Goal: Task Accomplishment & Management: Complete application form

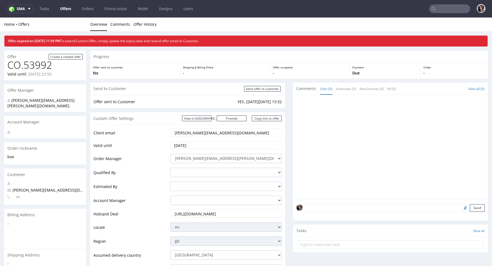
click at [440, 8] on input "text" at bounding box center [449, 8] width 41 height 9
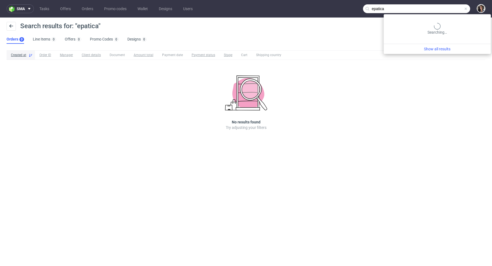
click at [440, 9] on input "epatica" at bounding box center [416, 8] width 107 height 9
type input "empatica"
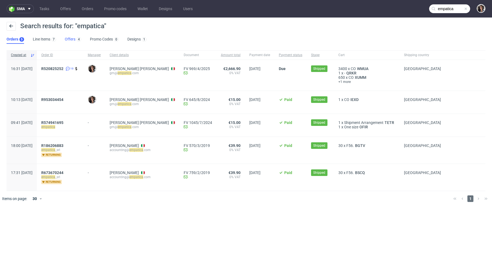
click at [73, 37] on link "Offers 4" at bounding box center [73, 39] width 16 height 9
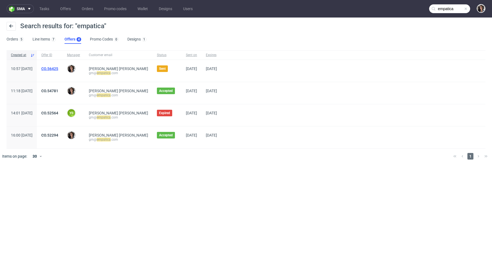
click at [58, 68] on link "CO.56425" at bounding box center [49, 68] width 17 height 4
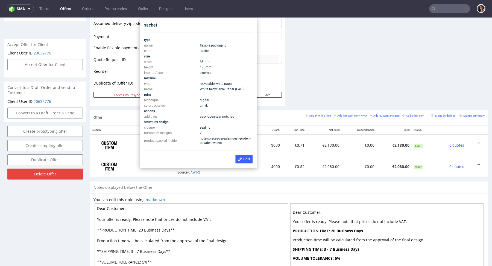
scroll to position [234, 0]
drag, startPoint x: 215, startPoint y: 68, endPoint x: 200, endPoint y: 68, distance: 15.6
click at [200, 68] on td "170 mm" at bounding box center [225, 67] width 54 height 5
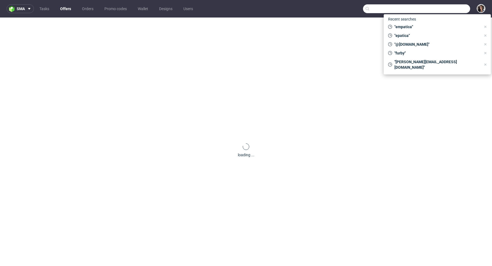
click at [450, 8] on input "text" at bounding box center [416, 8] width 107 height 9
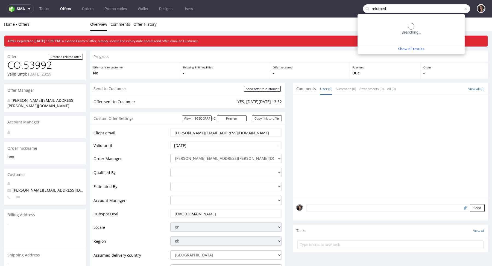
type input "refurbed"
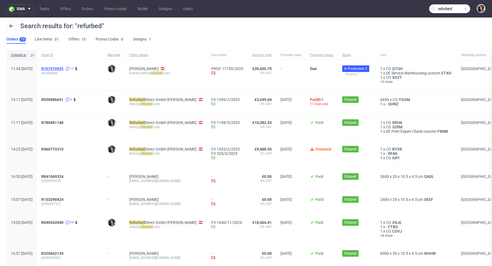
click at [63, 67] on span "R767970935" at bounding box center [52, 68] width 22 height 4
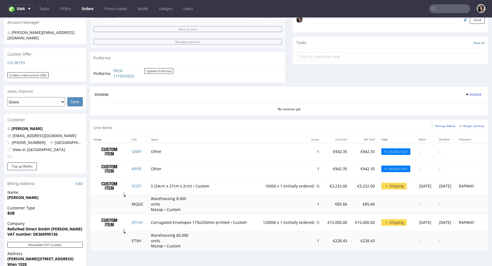
scroll to position [162, 0]
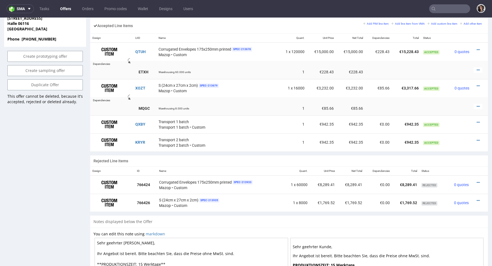
scroll to position [336, 0]
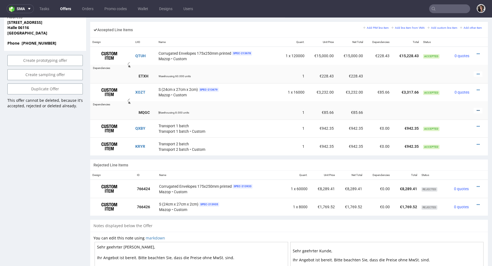
click at [477, 109] on icon at bounding box center [478, 111] width 3 height 4
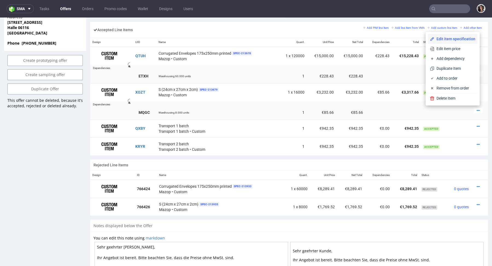
click at [447, 39] on span "Edit item specification" at bounding box center [454, 38] width 41 height 5
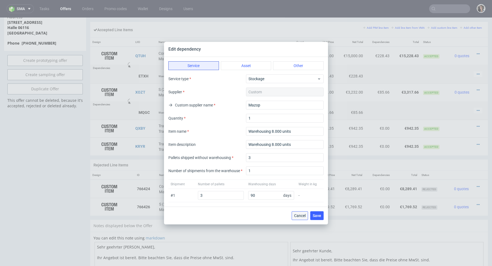
click at [299, 216] on span "Cancel" at bounding box center [299, 215] width 11 height 4
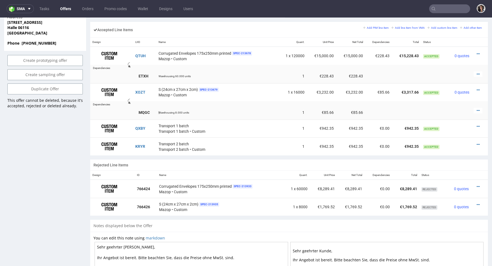
scroll to position [0, 0]
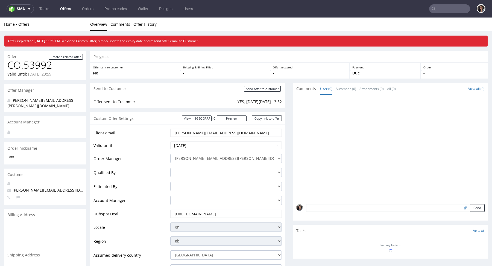
click at [445, 6] on input "text" at bounding box center [449, 8] width 41 height 9
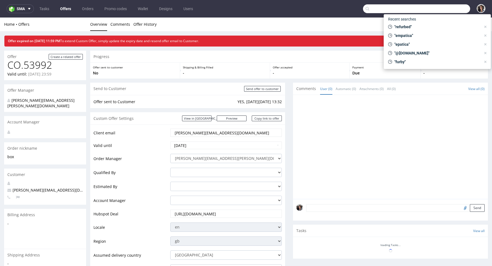
paste input "victoria@chouaucarre.com"
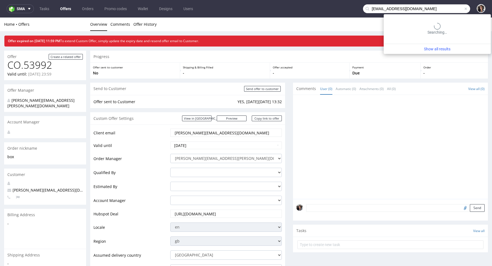
type input "victoria@chouaucarre.com"
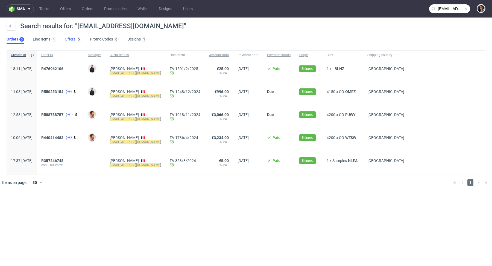
click at [70, 40] on link "Offers 5" at bounding box center [73, 39] width 16 height 9
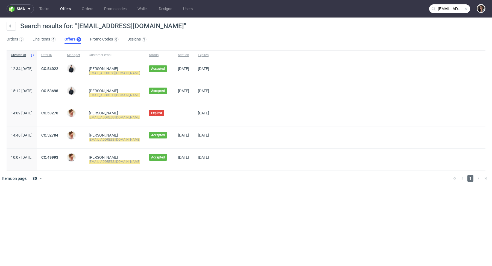
click at [63, 9] on link "Offers" at bounding box center [65, 8] width 17 height 9
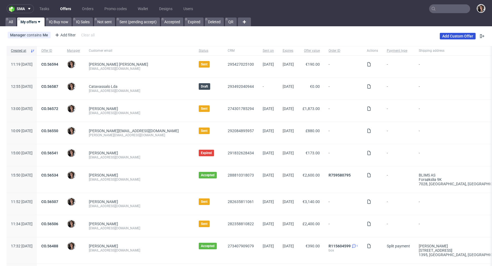
click at [448, 36] on link "Add Custom Offer" at bounding box center [458, 36] width 36 height 7
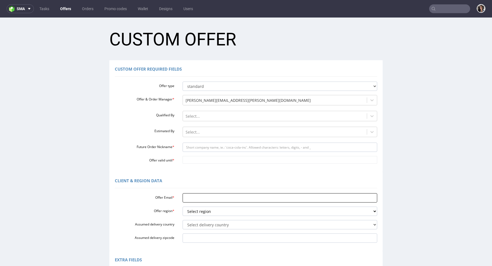
click at [191, 200] on input "Offer Email *" at bounding box center [280, 197] width 195 height 9
paste input "[EMAIL_ADDRESS][DOMAIN_NAME]"
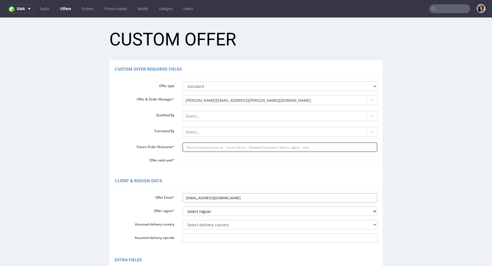
type input "[EMAIL_ADDRESS][DOMAIN_NAME]"
click at [194, 147] on input "Future Order Nickname *" at bounding box center [280, 146] width 195 height 9
click at [194, 146] on input "custombox" at bounding box center [280, 146] width 195 height 9
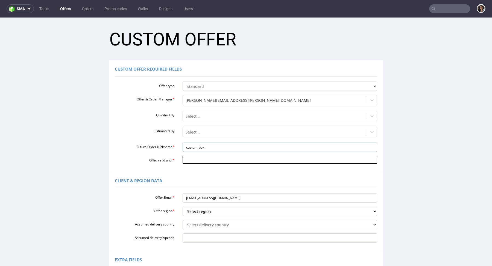
type input "custom_box"
click at [195, 158] on input "Offer valid until *" at bounding box center [280, 160] width 195 height 8
click at [233, 95] on th at bounding box center [235, 94] width 8 height 8
click at [226, 108] on td "5" at bounding box center [227, 111] width 8 height 8
click at [212, 160] on input "2025-09-05" at bounding box center [280, 160] width 195 height 8
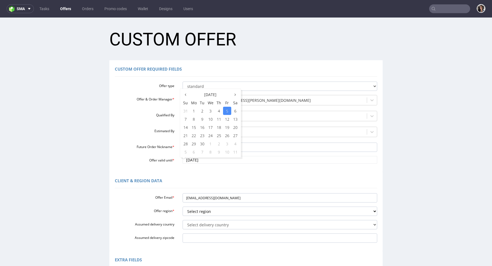
click at [234, 178] on div "Client & Region data" at bounding box center [246, 181] width 262 height 13
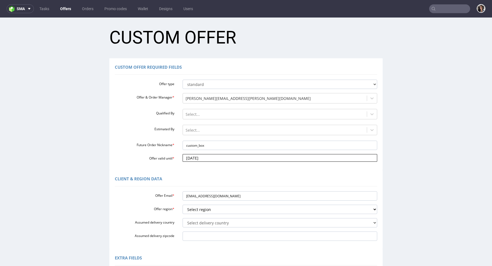
click at [217, 157] on input "2025-09-05" at bounding box center [280, 158] width 195 height 8
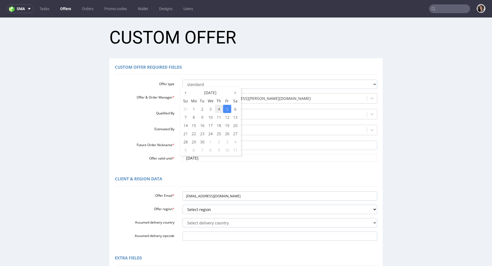
click at [216, 109] on td "4" at bounding box center [219, 109] width 8 height 8
type input "2025-09-04"
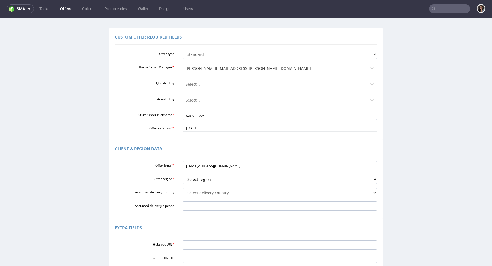
scroll to position [76, 0]
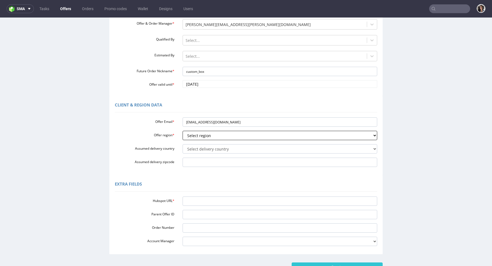
click at [208, 133] on select "Select region eu gb de pl fr it es" at bounding box center [280, 135] width 195 height 9
select select "fr"
click at [199, 151] on select "Select delivery country Andorra Afghanistan Anguilla Albania Armenia Antarctica…" at bounding box center [280, 148] width 195 height 9
select select "75"
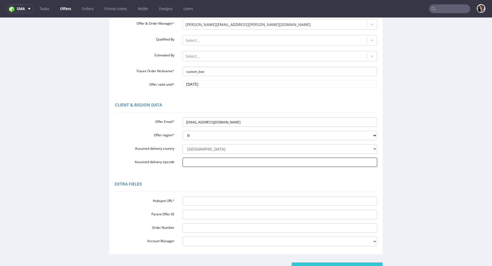
click at [194, 163] on input "Assumed delivery zipcode" at bounding box center [280, 161] width 195 height 9
type input "Paris"
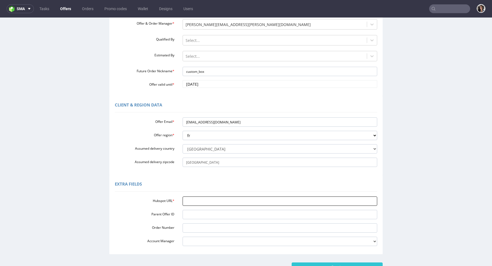
click at [206, 205] on input "Hubspot URL *" at bounding box center [280, 200] width 195 height 9
paste input "[URL][DOMAIN_NAME]"
type input "[URL][DOMAIN_NAME]"
click at [363, 265] on input "Create" at bounding box center [337, 266] width 91 height 9
type input "Please wait..."
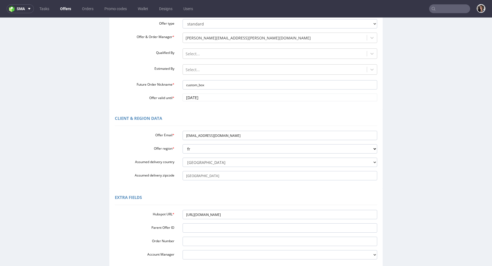
scroll to position [116, 0]
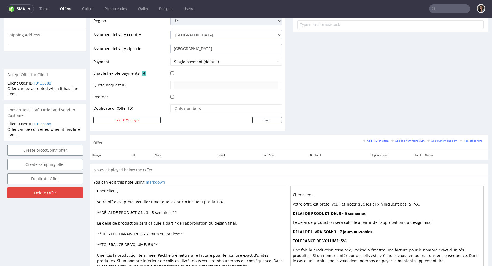
scroll to position [239, 0]
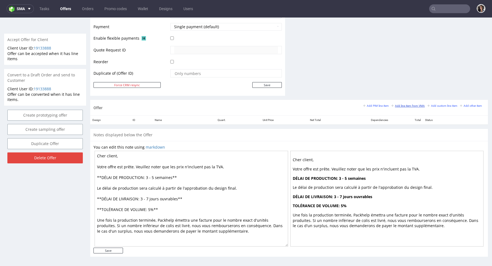
click at [412, 104] on small "Add line item from VMA" at bounding box center [407, 105] width 33 height 3
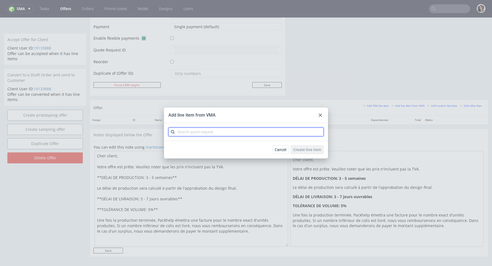
click at [266, 135] on input "text" at bounding box center [245, 131] width 155 height 9
paste input "CBDZ"
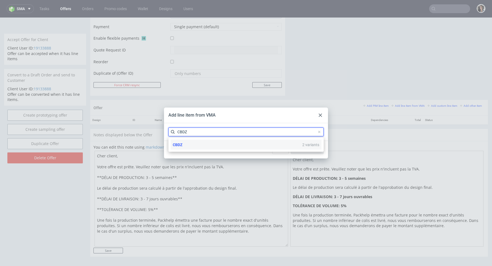
type input "CBDZ"
click at [181, 145] on span "CBDZ" at bounding box center [178, 144] width 10 height 4
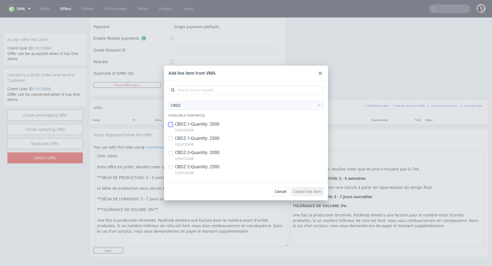
click at [172, 124] on input "checkbox" at bounding box center [170, 124] width 4 height 4
checkbox input "true"
click at [172, 139] on input "checkbox" at bounding box center [170, 138] width 4 height 4
copy p "122x122x38"
drag, startPoint x: 199, startPoint y: 144, endPoint x: 175, endPoint y: 146, distance: 23.6
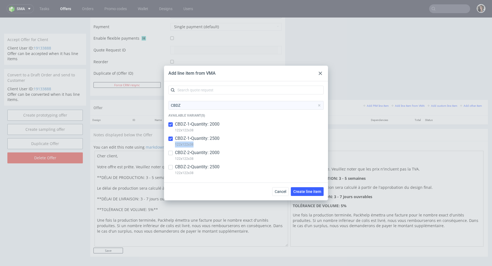
click at [175, 146] on p "122x122x38" at bounding box center [197, 144] width 45 height 6
click at [172, 140] on input "checkbox" at bounding box center [170, 138] width 4 height 4
checkbox input "true"
click at [308, 192] on span "Create line item" at bounding box center [307, 191] width 28 height 4
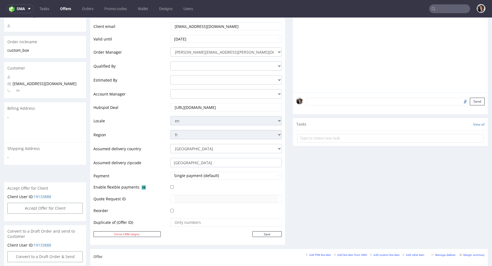
scroll to position [200, 0]
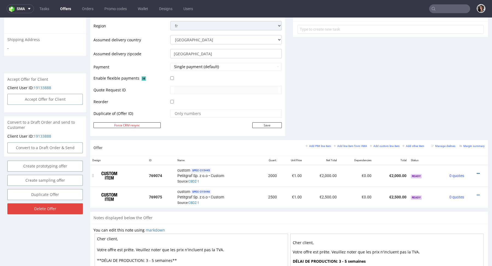
click at [477, 172] on icon at bounding box center [478, 173] width 3 height 4
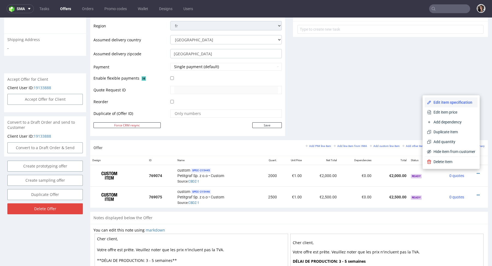
click at [438, 102] on span "Edit item specification" at bounding box center [453, 101] width 44 height 5
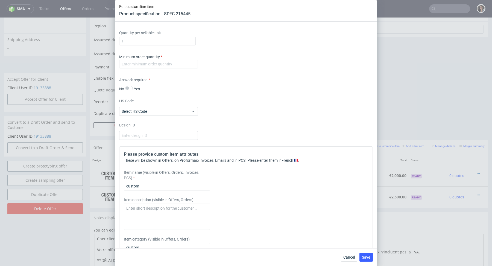
scroll to position [686, 0]
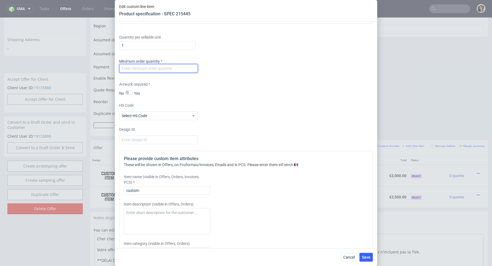
click at [157, 68] on input "number" at bounding box center [158, 68] width 79 height 9
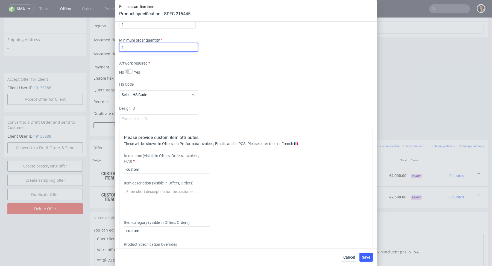
scroll to position [725, 0]
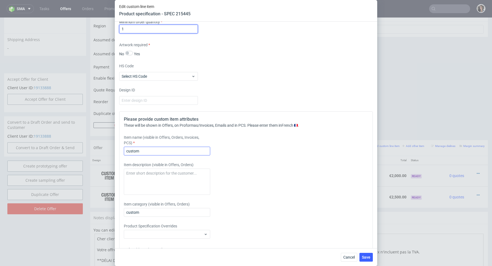
type input "1"
click at [146, 148] on input "custom" at bounding box center [167, 150] width 86 height 9
click at [146, 148] on input "custom box - no insert" at bounding box center [167, 150] width 86 height 9
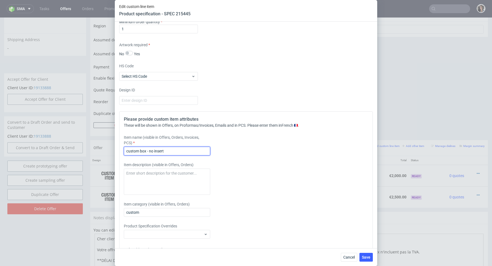
click at [127, 150] on input "custom box - no insert" at bounding box center [167, 150] width 86 height 9
click at [137, 151] on input "Custom box - no insert" at bounding box center [167, 150] width 86 height 9
type input "Custom box - no insert"
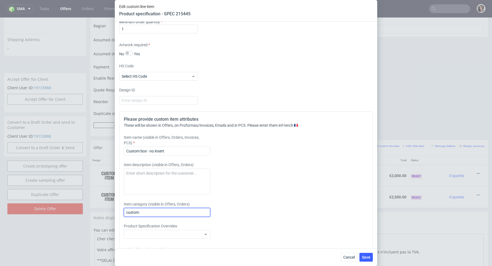
click at [147, 212] on input "custom" at bounding box center [167, 212] width 86 height 9
paste input "Custom box - no insert"
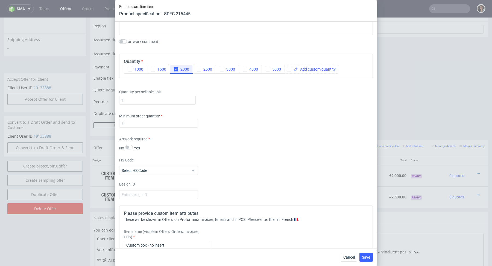
scroll to position [630, 0]
type input "Custom box - no insert"
click at [365, 259] on span "Save" at bounding box center [366, 257] width 8 height 4
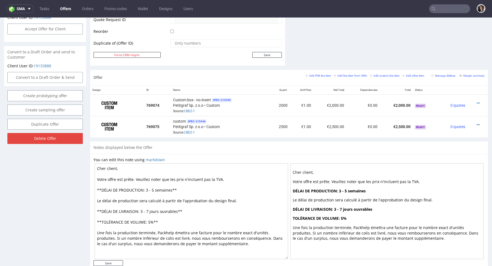
scroll to position [280, 0]
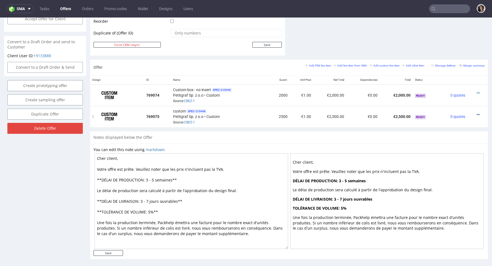
click at [477, 113] on icon at bounding box center [478, 115] width 3 height 4
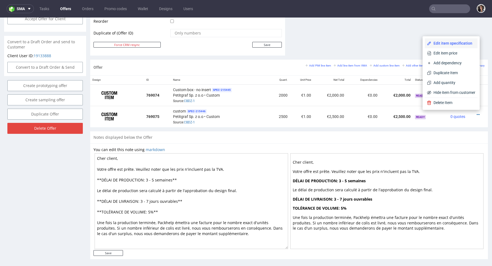
click at [444, 46] on span "Edit item specification" at bounding box center [453, 42] width 44 height 5
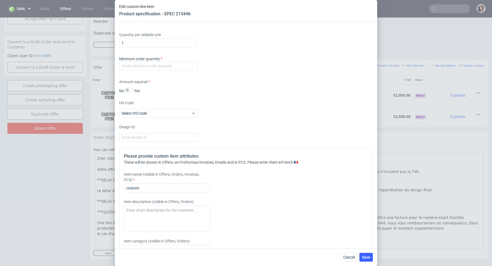
scroll to position [672, 0]
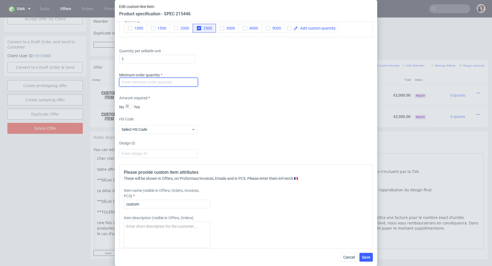
click at [168, 84] on input "number" at bounding box center [158, 82] width 79 height 9
type input "1"
click at [230, 122] on div "HS Code Select HS Code" at bounding box center [246, 124] width 254 height 17
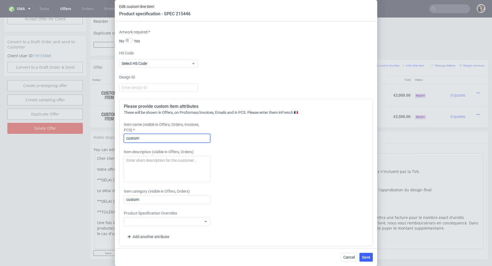
click at [154, 137] on input "custom" at bounding box center [167, 138] width 86 height 9
paste input "Custom box - no insert"
type input "Custom box - no insert"
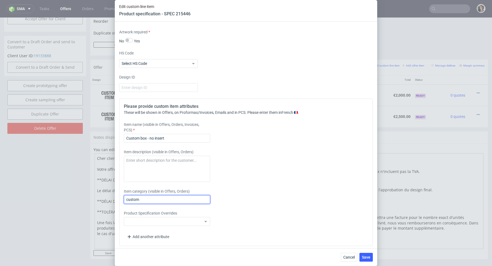
click at [143, 200] on input "custom" at bounding box center [167, 199] width 86 height 9
paste input "Custom box - no insert"
type input "Custom box - no insert"
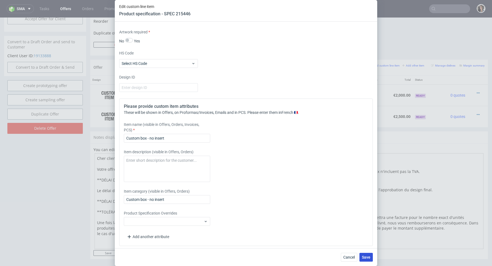
click at [363, 257] on span "Save" at bounding box center [366, 257] width 8 height 4
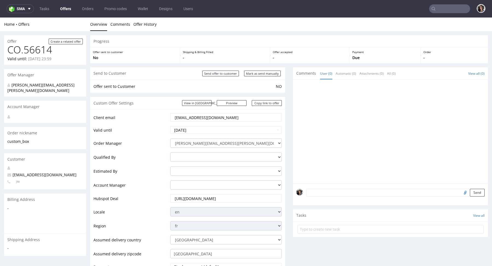
scroll to position [275, 0]
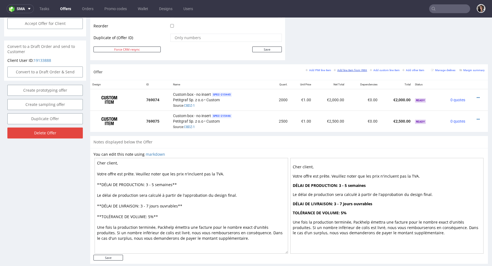
click at [355, 69] on small "Add line item from VMA" at bounding box center [350, 70] width 33 height 3
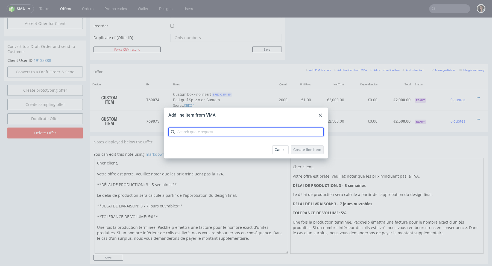
click at [187, 132] on input "text" at bounding box center [245, 131] width 155 height 9
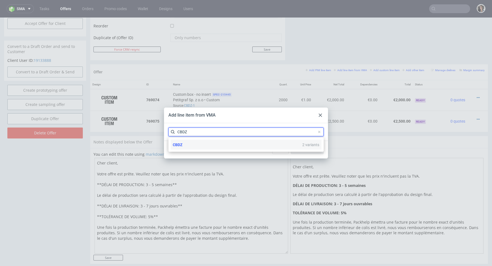
type input "CBDZ"
click at [182, 145] on span "CBDZ" at bounding box center [178, 144] width 10 height 4
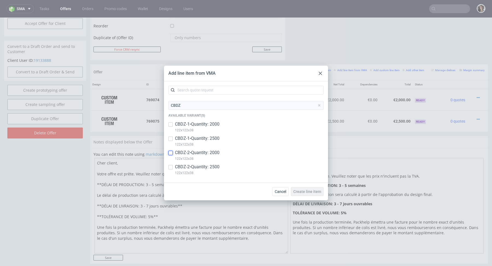
click at [172, 153] on input "checkbox" at bounding box center [170, 153] width 4 height 4
checkbox input "true"
click at [171, 168] on input "checkbox" at bounding box center [170, 167] width 4 height 4
checkbox input "true"
click at [307, 192] on span "Create line item" at bounding box center [307, 191] width 28 height 4
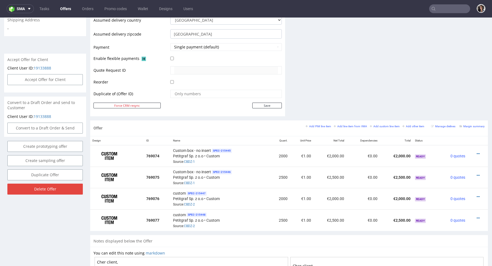
scroll to position [326, 0]
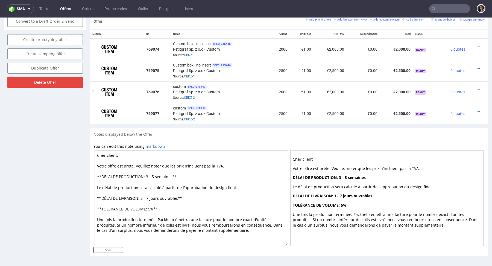
click at [477, 89] on icon at bounding box center [478, 90] width 3 height 4
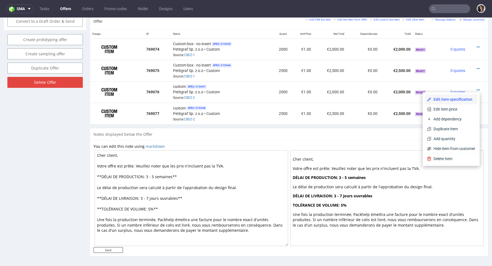
click at [439, 102] on li "Edit item specification" at bounding box center [451, 99] width 53 height 10
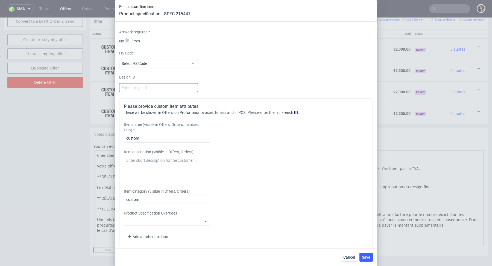
scroll to position [679, 0]
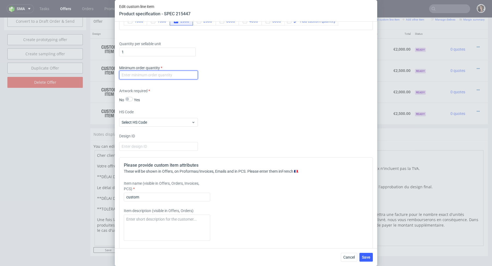
click at [166, 77] on input "number" at bounding box center [158, 75] width 79 height 9
type input "1"
click at [207, 110] on div "HS Code Select HS Code" at bounding box center [246, 117] width 254 height 17
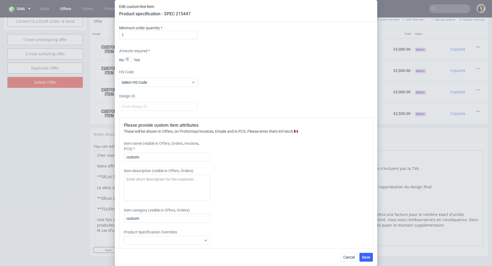
scroll to position [738, 0]
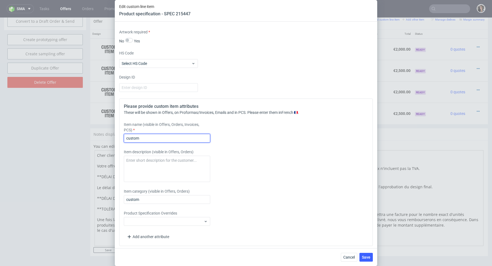
click at [153, 137] on input "custom" at bounding box center [167, 138] width 86 height 9
click at [149, 138] on input "custom box with insert" at bounding box center [167, 138] width 86 height 9
paste input "Custom box - no insert"
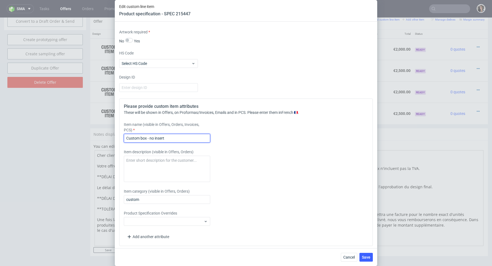
click at [153, 136] on input "Custom box - no insert" at bounding box center [167, 138] width 86 height 9
click at [153, 136] on input "Custom box - with insert" at bounding box center [167, 138] width 86 height 9
type input "Custom box - with insert"
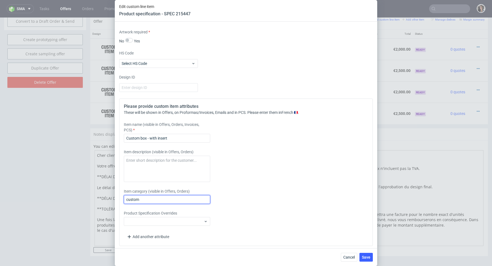
click at [153, 201] on input "custom" at bounding box center [167, 199] width 86 height 9
paste input "Custom box - with insert"
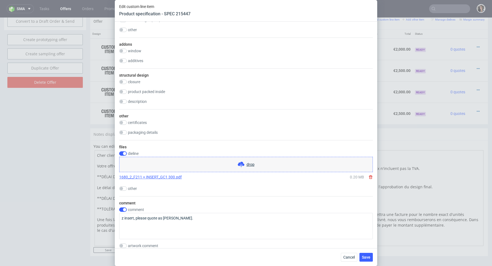
scroll to position [419, 0]
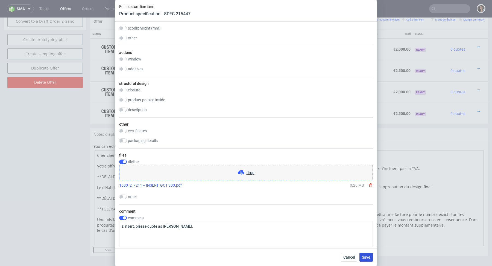
type input "Custom box - with insert"
click at [371, 259] on button "Save" at bounding box center [365, 257] width 13 height 9
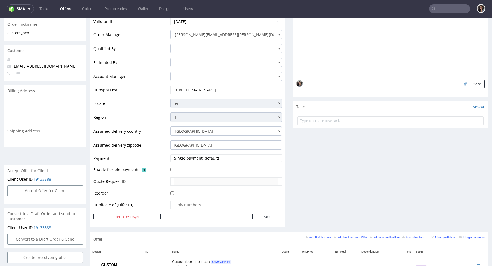
scroll to position [292, 0]
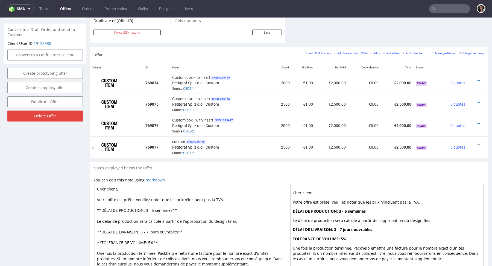
click at [477, 144] on icon at bounding box center [478, 145] width 3 height 4
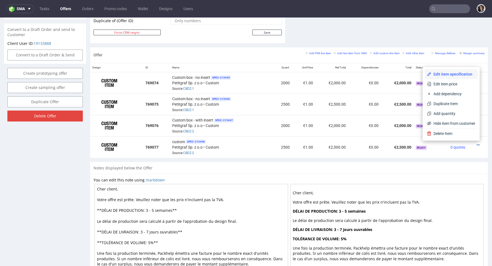
click at [446, 75] on span "Edit item specification" at bounding box center [453, 73] width 44 height 5
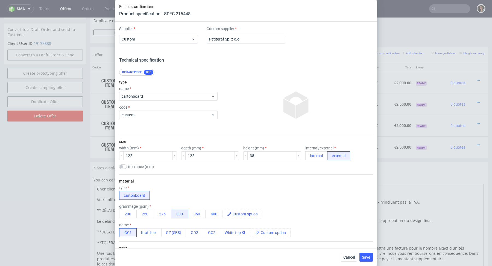
scroll to position [738, 0]
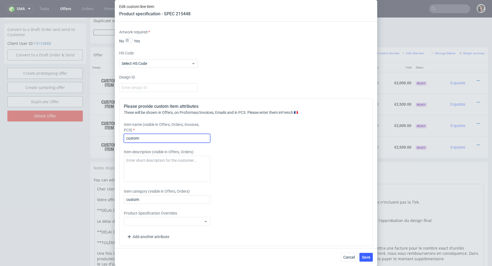
click at [176, 136] on input "custom" at bounding box center [167, 138] width 86 height 9
paste input "Custom box - with insert"
type input "Custom box - with insert"
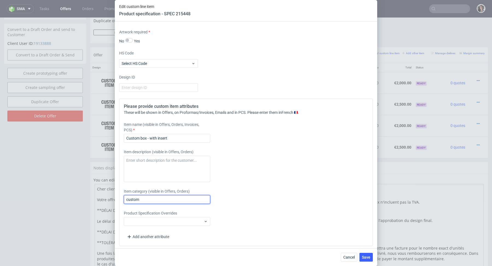
click at [158, 195] on input "custom" at bounding box center [167, 199] width 86 height 9
paste input "Custom box - with insert"
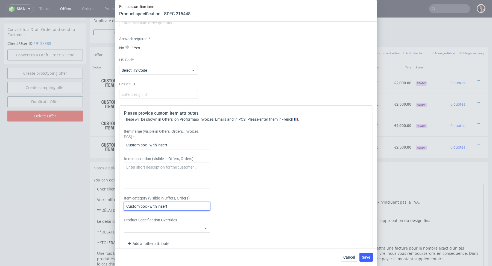
type input "Custom box - with insert"
click at [157, 27] on div "Minimum order quantity" at bounding box center [246, 21] width 254 height 16
click at [157, 25] on input "number" at bounding box center [158, 23] width 79 height 9
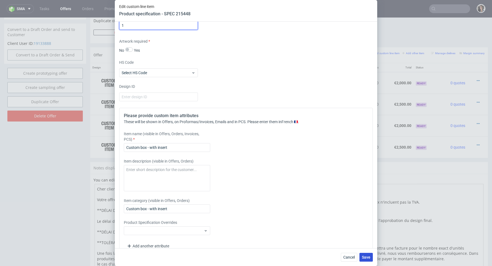
type input "1"
click at [369, 259] on span "Save" at bounding box center [366, 257] width 8 height 4
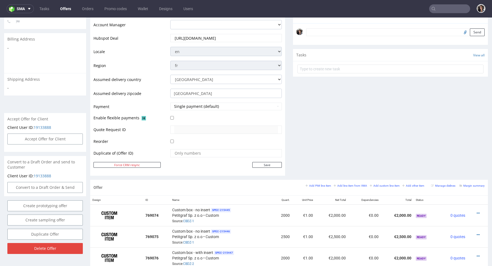
scroll to position [315, 0]
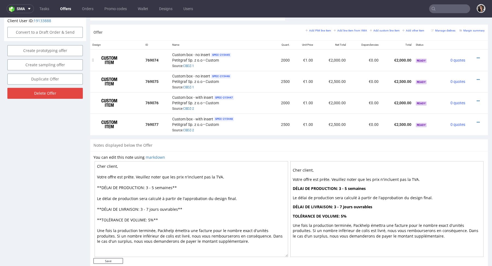
click at [474, 55] on div at bounding box center [476, 57] width 13 height 5
click at [477, 57] on icon at bounding box center [478, 58] width 3 height 4
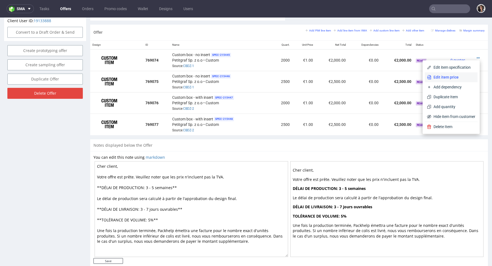
click at [447, 75] on span "Edit item price" at bounding box center [453, 76] width 44 height 5
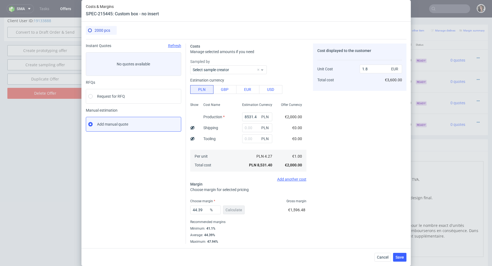
click at [255, 112] on div "8531.4 PLN" at bounding box center [257, 116] width 39 height 11
click at [255, 112] on input "8531.4" at bounding box center [257, 116] width 30 height 9
paste input "2580"
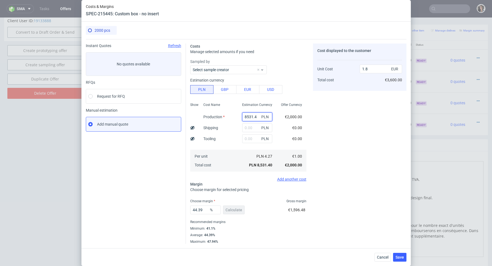
type input "2580"
type input "0.54"
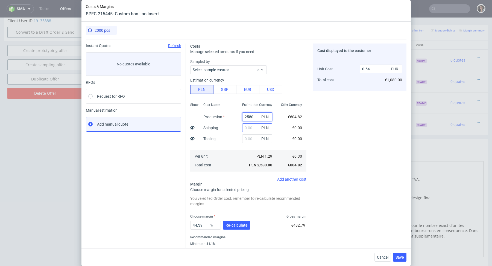
type input "2580"
click at [254, 126] on input "text" at bounding box center [257, 127] width 30 height 9
type input "1000"
type input "0.76"
type input "1000"
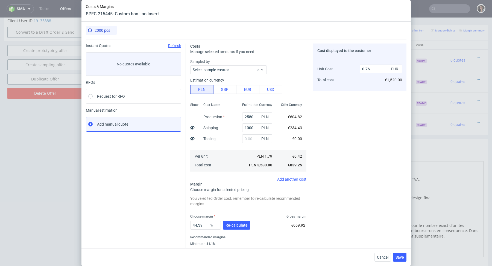
click at [316, 124] on div "Cost displayed to the customer Unit Cost Total cost 0.76 EUR €1,520.00" at bounding box center [359, 150] width 93 height 215
click at [232, 228] on button "Re-calculate" at bounding box center [236, 225] width 27 height 9
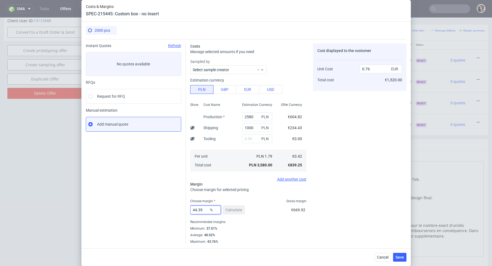
drag, startPoint x: 204, startPoint y: 207, endPoint x: 173, endPoint y: 207, distance: 30.9
click at [173, 207] on div "Instant Quotes Refresh No quotes available RFQs Request for RFQ Manual estimati…" at bounding box center [246, 141] width 321 height 204
drag, startPoint x: 204, startPoint y: 209, endPoint x: 160, endPoint y: 212, distance: 43.5
click at [160, 212] on div "Instant Quotes Refresh No quotes available RFQs Request for RFQ Manual estimati…" at bounding box center [246, 141] width 321 height 204
click at [195, 210] on input "44.394" at bounding box center [205, 209] width 31 height 9
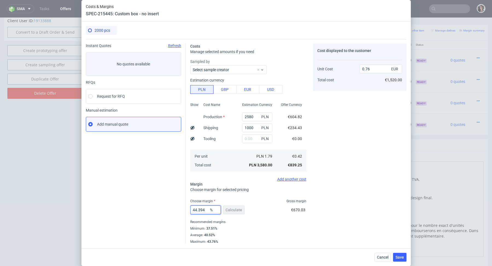
click at [195, 210] on input "44.394" at bounding box center [205, 209] width 31 height 9
type input "41"
type input "0.71"
type input "41"
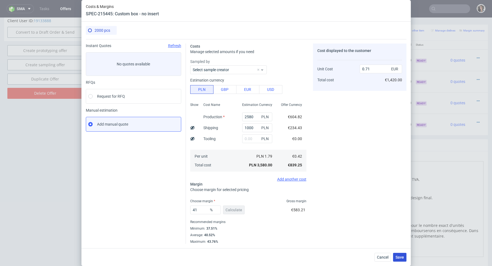
click at [403, 258] on span "Save" at bounding box center [399, 257] width 8 height 4
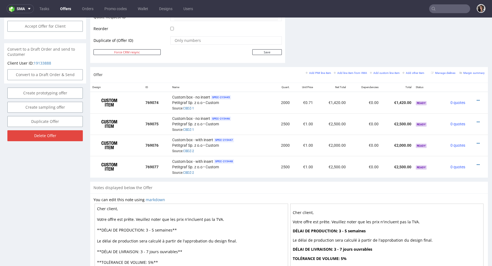
scroll to position [240, 0]
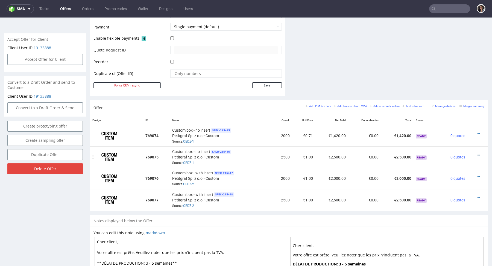
click at [477, 153] on icon at bounding box center [478, 155] width 3 height 4
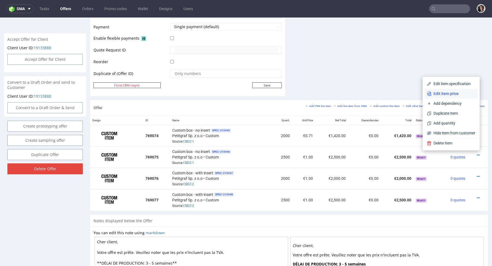
click at [444, 92] on span "Edit item price" at bounding box center [453, 93] width 44 height 5
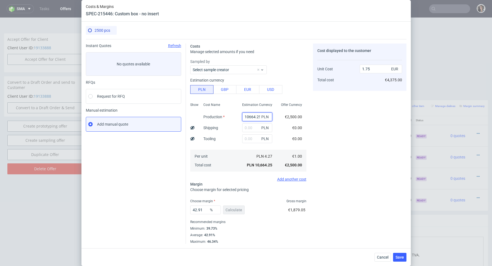
click at [248, 117] on input "10664.25" at bounding box center [257, 116] width 30 height 9
paste input "26"
type input "2625"
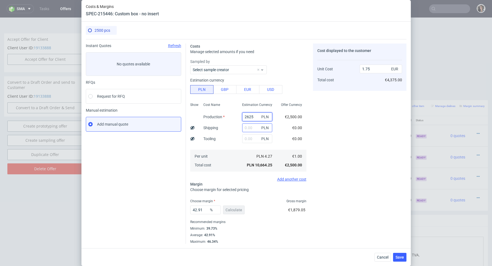
type input "0.43"
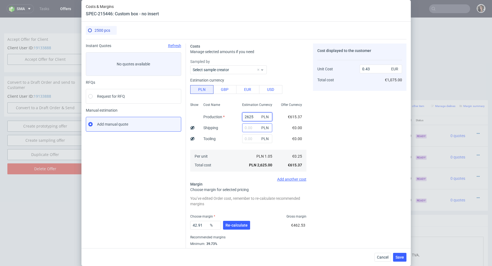
type input "2625"
click at [251, 128] on input "text" at bounding box center [257, 127] width 30 height 9
type input "1000"
type input "0.59"
type input "1000"
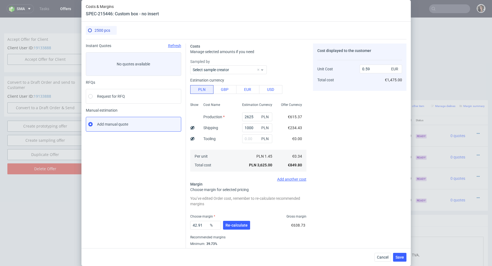
click at [309, 129] on div "Costs Manage selected amounts if you need Sampled by Select sample creator Esti…" at bounding box center [296, 149] width 221 height 220
click at [237, 229] on div "42.91 % Re-calculate" at bounding box center [220, 225] width 61 height 15
click at [235, 224] on span "Re-calculate" at bounding box center [236, 225] width 22 height 4
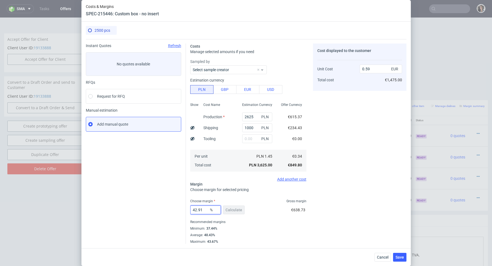
drag, startPoint x: 203, startPoint y: 213, endPoint x: 176, endPoint y: 208, distance: 27.8
click at [176, 208] on div "Instant Quotes Refresh No quotes available RFQs Request for RFQ Manual estimati…" at bounding box center [246, 141] width 321 height 204
type input "41"
type input "0.57"
type input "41"
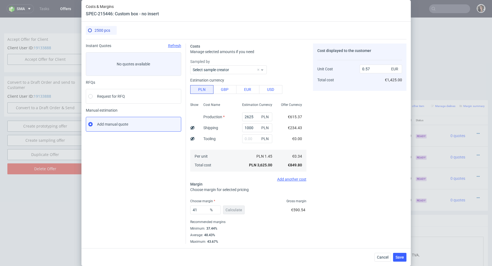
click at [304, 220] on div "Recommended margins" at bounding box center [248, 221] width 116 height 7
click at [400, 259] on button "Save" at bounding box center [399, 257] width 13 height 9
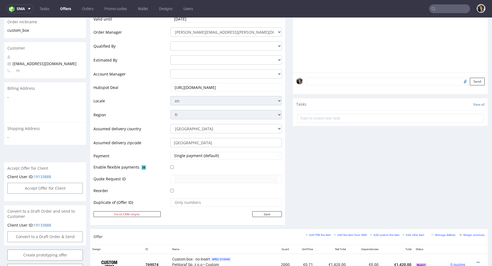
scroll to position [274, 0]
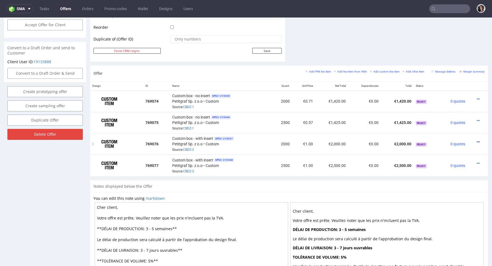
click at [477, 141] on icon at bounding box center [478, 142] width 3 height 4
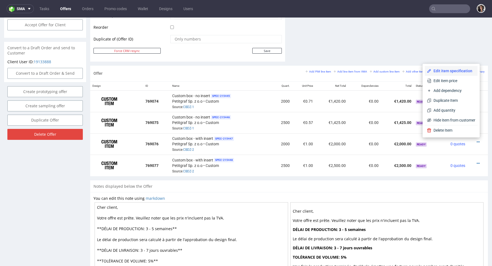
click at [439, 72] on span "Edit item specification" at bounding box center [453, 70] width 44 height 5
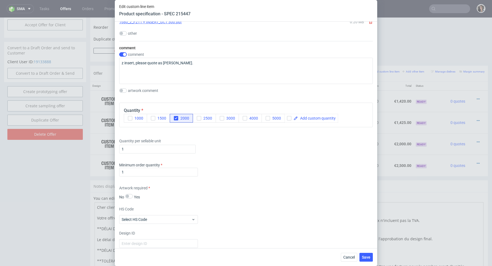
scroll to position [738, 0]
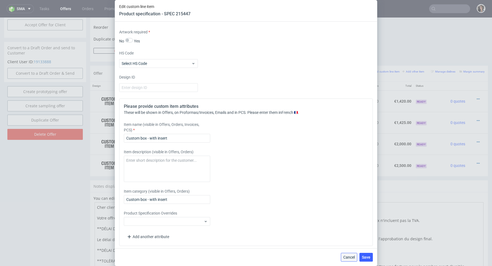
click at [351, 257] on span "Cancel" at bounding box center [348, 257] width 11 height 4
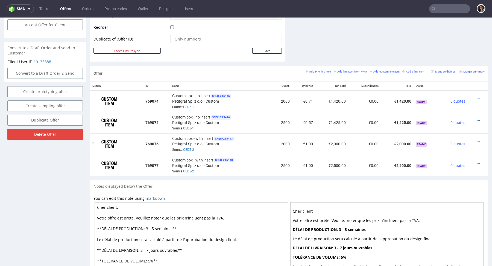
click at [477, 141] on icon at bounding box center [478, 142] width 3 height 4
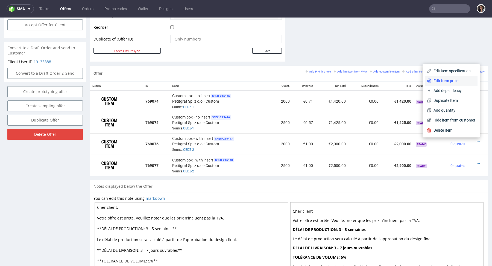
click at [446, 80] on span "Edit item price" at bounding box center [453, 80] width 44 height 5
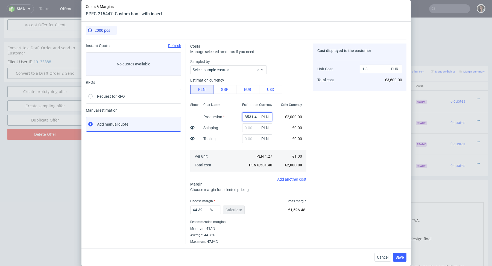
click at [253, 114] on input "8531.4" at bounding box center [257, 116] width 30 height 9
paste input "2780"
type input "2780"
type input "0.59"
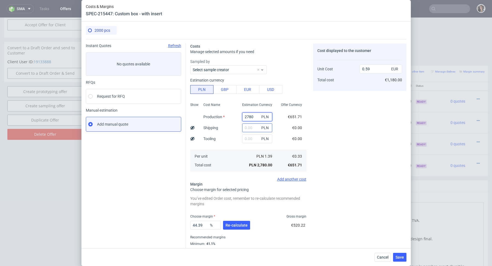
type input "2780"
click at [254, 127] on input "text" at bounding box center [257, 127] width 30 height 9
type input "1100"
type input "0.82"
type input "1100"
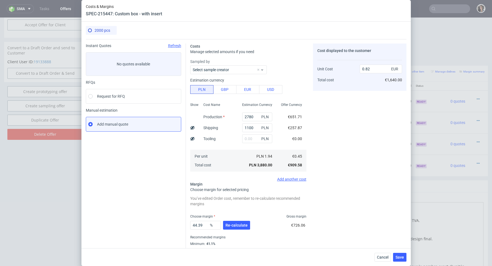
click at [271, 150] on div "PLN 1.94 PLN 3,880.00" at bounding box center [257, 160] width 39 height 22
click at [234, 225] on span "Re-calculate" at bounding box center [236, 225] width 22 height 4
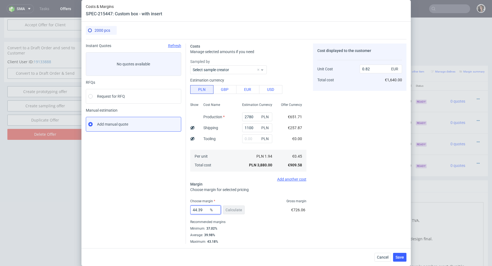
drag, startPoint x: 206, startPoint y: 211, endPoint x: 173, endPoint y: 211, distance: 33.1
click at [173, 211] on div "Instant Quotes Refresh No quotes available RFQs Request for RFQ Manual estimati…" at bounding box center [246, 141] width 321 height 204
type input "40"
type input "0.76"
type input "40"
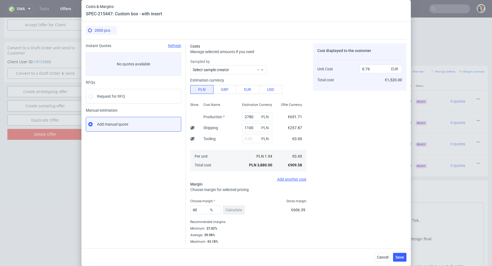
click at [290, 241] on div "Maximum : 43.18%" at bounding box center [248, 240] width 116 height 5
click at [404, 258] on button "Save" at bounding box center [399, 257] width 13 height 9
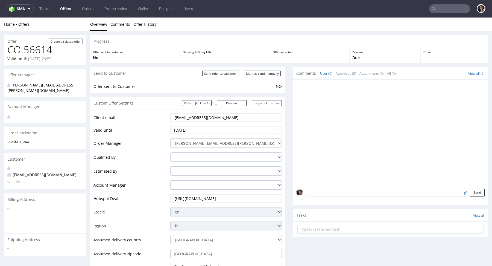
scroll to position [326, 0]
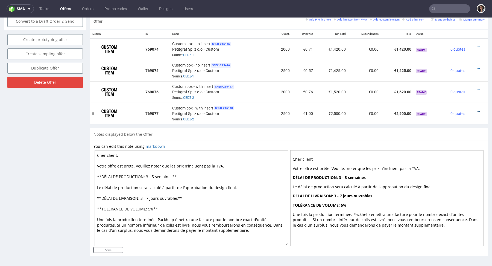
click at [477, 112] on icon at bounding box center [478, 111] width 3 height 4
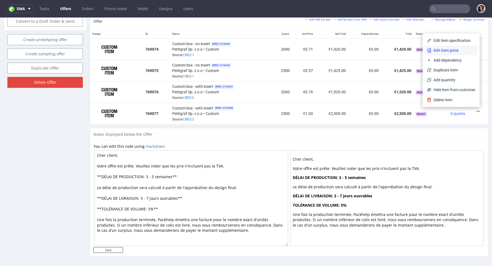
click at [444, 50] on span "Edit item price" at bounding box center [453, 50] width 44 height 5
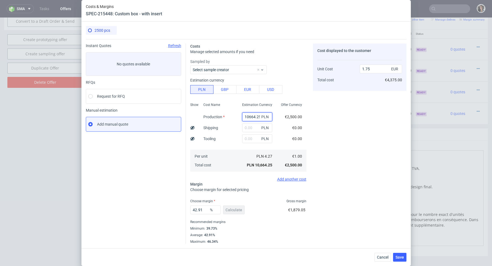
click at [249, 120] on input "10664.25" at bounding box center [257, 116] width 30 height 9
type input "3000"
type input "0.49"
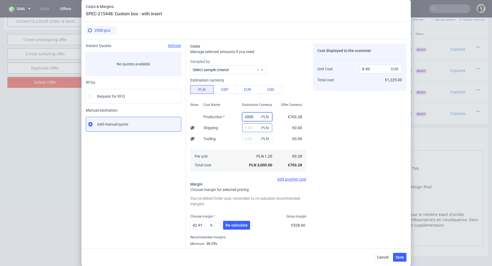
type input "3000"
click at [249, 128] on input "text" at bounding box center [257, 127] width 30 height 9
type input "1100"
type input "0.67"
type input "1100"
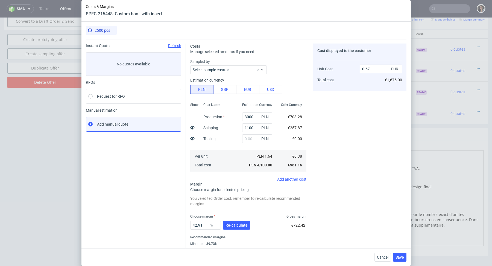
click at [231, 164] on div "Per unit Total cost" at bounding box center [218, 160] width 39 height 22
click at [236, 224] on span "Re-calculate" at bounding box center [236, 225] width 22 height 4
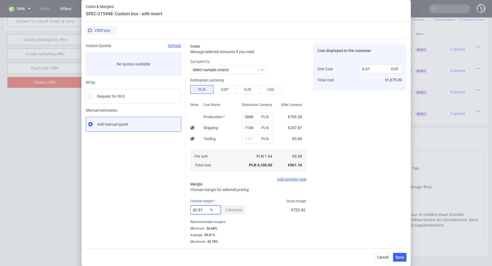
drag, startPoint x: 205, startPoint y: 210, endPoint x: 183, endPoint y: 210, distance: 22.1
click at [183, 210] on div "Instant Quotes Refresh No quotes available RFQs Request for RFQ Manual estimati…" at bounding box center [246, 141] width 321 height 204
type input "40"
type input "0.64"
type input "40"
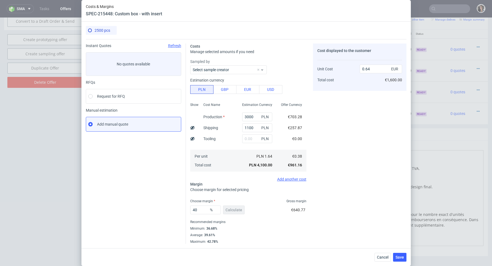
click at [245, 225] on div "Minimum : 36.68%" at bounding box center [248, 228] width 116 height 7
click at [400, 256] on span "Save" at bounding box center [399, 257] width 8 height 4
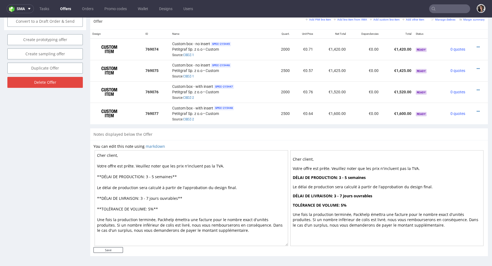
drag, startPoint x: 177, startPoint y: 197, endPoint x: 149, endPoint y: 197, distance: 27.1
click at [149, 197] on textarea "Cher client, Votre offre est prête. Veuillez noter que les prix n'incluent pas …" at bounding box center [192, 198] width 194 height 96
drag, startPoint x: 171, startPoint y: 176, endPoint x: 146, endPoint y: 176, distance: 24.9
click at [146, 176] on textarea "Cher client, Votre offre est prête. Veuillez noter que les prix n'incluent pas …" at bounding box center [192, 198] width 194 height 96
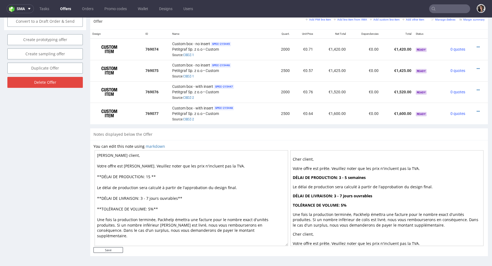
paste textarea "jours ouvrables"
type textarea "Cher client, Votre offre est prête. Veuillez noter que les prix n'incluent pas …"
click at [114, 250] on input "Save" at bounding box center [108, 250] width 30 height 6
type input "In progress..."
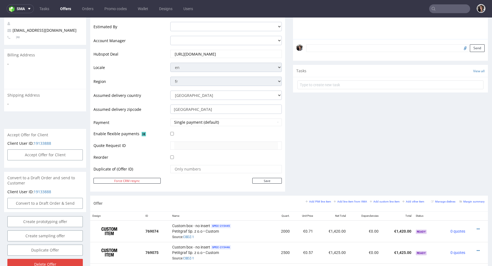
scroll to position [0, 0]
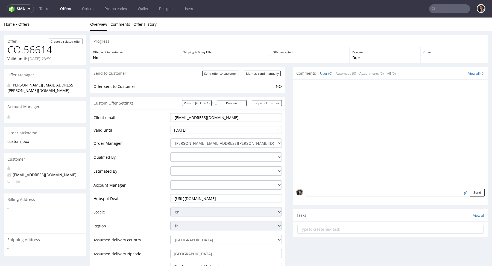
click at [205, 116] on input "victoria@chouaucarre.com" at bounding box center [226, 117] width 104 height 8
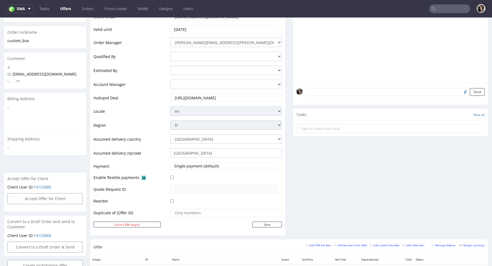
click at [195, 159] on td "Paris" at bounding box center [225, 155] width 113 height 14
click at [194, 156] on input "Paris" at bounding box center [226, 152] width 112 height 9
paste input "St Ouen 93400"
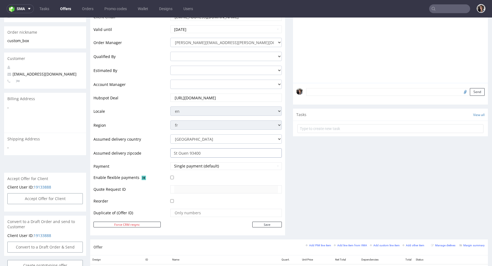
drag, startPoint x: 204, startPoint y: 152, endPoint x: 187, endPoint y: 152, distance: 16.9
click at [187, 152] on input "St Ouen 93400" at bounding box center [226, 152] width 112 height 9
type input "St Ouen 93400"
click at [262, 224] on input "Save" at bounding box center [267, 224] width 30 height 6
type input "In progress..."
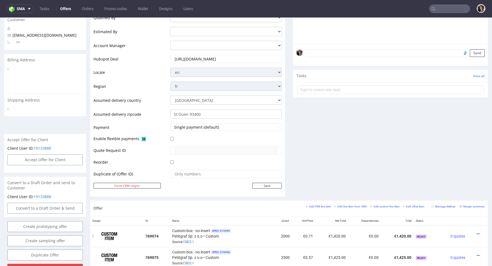
scroll to position [174, 0]
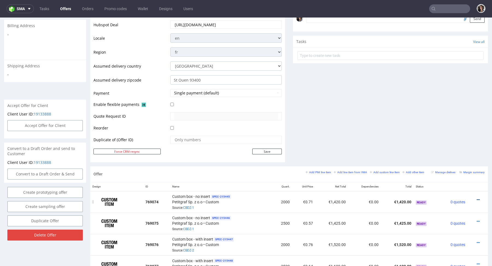
click at [477, 198] on icon at bounding box center [478, 200] width 3 height 4
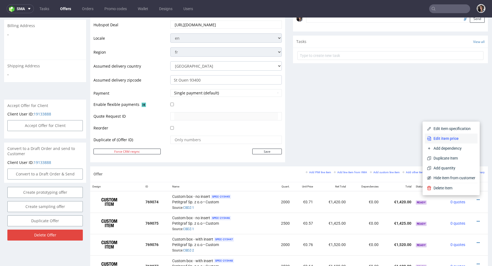
click at [442, 133] on li "Edit item price" at bounding box center [451, 138] width 53 height 10
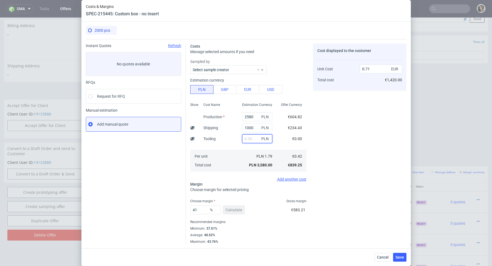
click at [250, 138] on input "text" at bounding box center [257, 138] width 30 height 9
paste input "381,25"
type input "381.25"
type input "0.79"
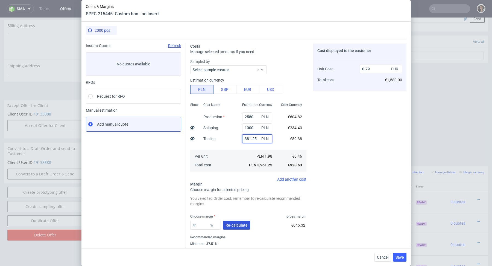
type input "381.25"
click at [239, 224] on span "Re-calculate" at bounding box center [236, 225] width 22 height 4
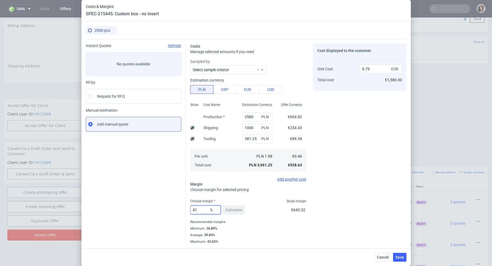
click at [202, 212] on input "41" at bounding box center [205, 209] width 31 height 9
type input "40"
type input "0.77"
type input "40"
click at [259, 221] on div "Recommended margins" at bounding box center [248, 221] width 116 height 7
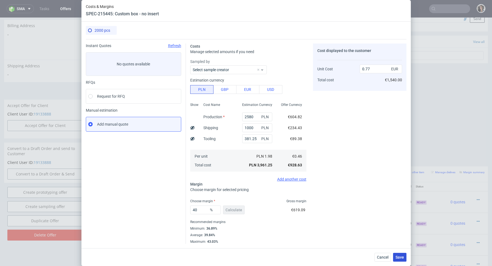
click at [401, 256] on span "Save" at bounding box center [399, 257] width 8 height 4
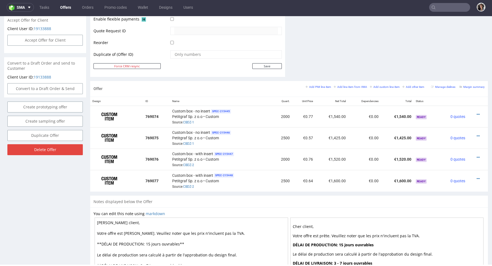
scroll to position [305, 0]
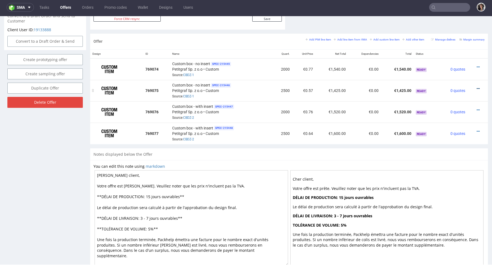
click at [477, 87] on icon at bounding box center [478, 89] width 3 height 4
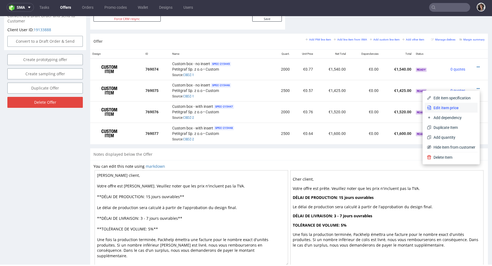
click at [447, 109] on span "Edit item price" at bounding box center [453, 107] width 44 height 5
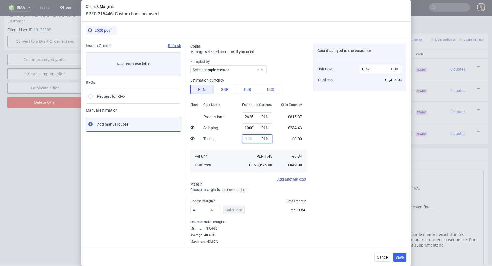
click at [255, 138] on input "text" at bounding box center [257, 138] width 30 height 9
paste input "381,25"
type input "381.25"
type input "0.64"
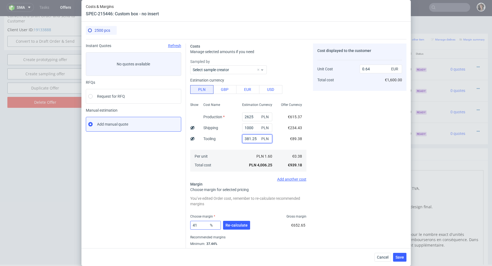
scroll to position [15, 0]
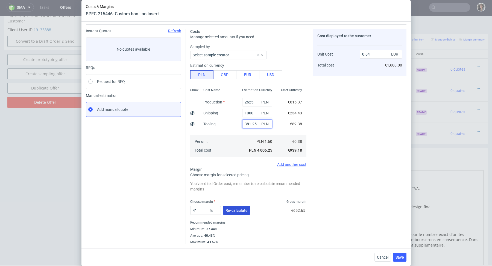
type input "381.25"
click at [234, 209] on span "Re-calculate" at bounding box center [236, 210] width 22 height 4
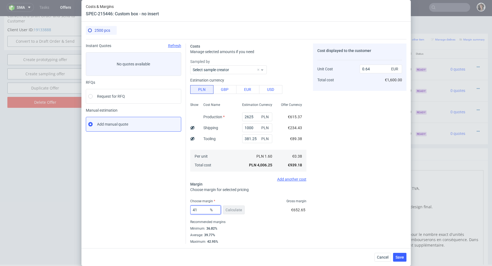
drag, startPoint x: 202, startPoint y: 210, endPoint x: 178, endPoint y: 210, distance: 23.8
click at [178, 210] on div "Instant Quotes Refresh No quotes available RFQs Request for RFQ Manual estimati…" at bounding box center [246, 141] width 321 height 204
type input "40"
type input "0.63"
type input "40"
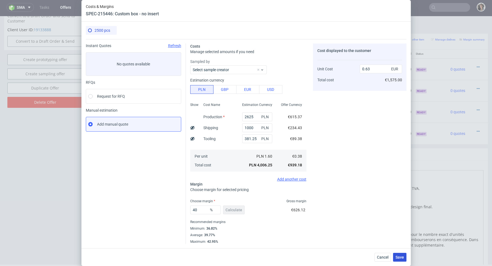
click at [404, 257] on button "Save" at bounding box center [399, 257] width 13 height 9
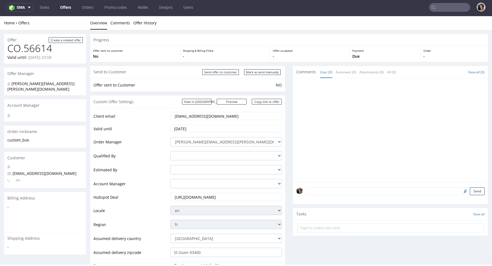
scroll to position [306, 0]
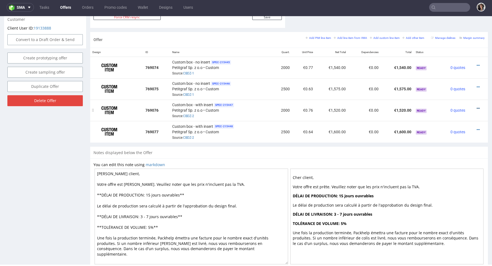
click at [477, 108] on icon at bounding box center [478, 108] width 3 height 4
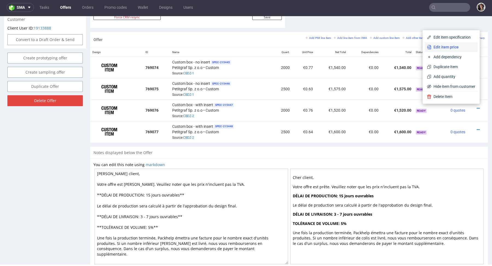
click at [447, 50] on span "Edit item price" at bounding box center [453, 46] width 44 height 5
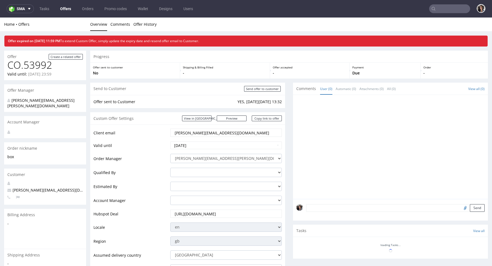
click at [448, 11] on input "text" at bounding box center [449, 8] width 41 height 9
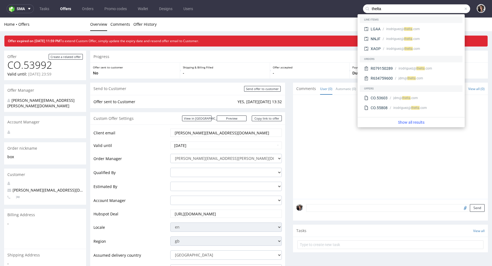
type input "thelta"
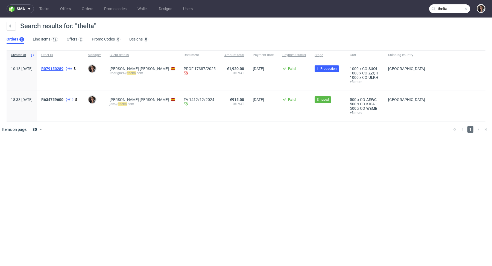
click at [63, 69] on span "R079150289" at bounding box center [52, 68] width 22 height 4
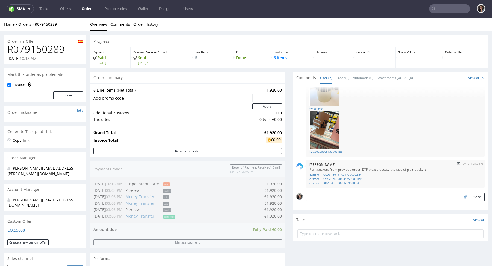
scroll to position [146, 0]
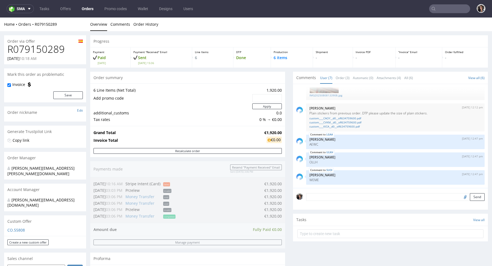
click at [330, 200] on form "Send" at bounding box center [395, 197] width 178 height 8
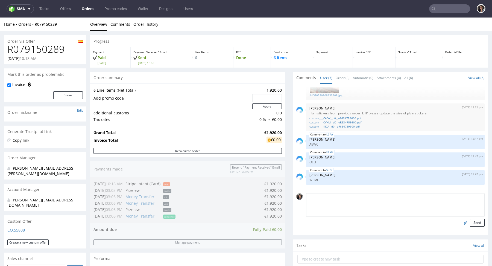
click at [328, 198] on textarea at bounding box center [395, 205] width 178 height 24
paste textarea "Mar Ortiz"
type textarea "adressed name: Mar Ortiz"
click at [474, 222] on button "Send" at bounding box center [477, 223] width 15 height 8
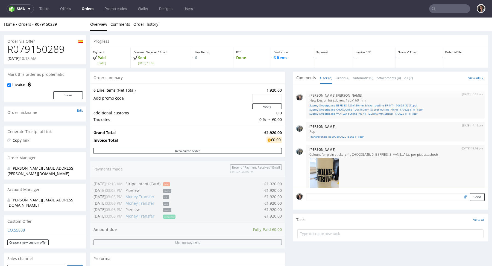
scroll to position [164, 0]
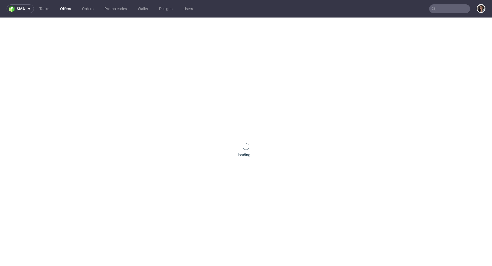
click at [446, 14] on nav "sma Tasks Offers Orders Promo codes Wallet Designs Users" at bounding box center [246, 8] width 492 height 17
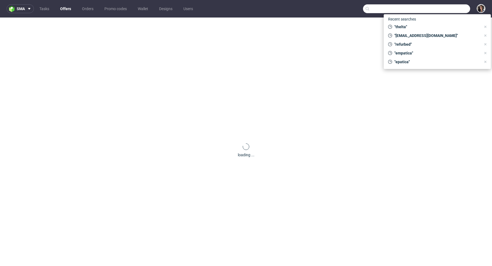
click at [446, 11] on input "text" at bounding box center [416, 8] width 107 height 9
paste input "[EMAIL_ADDRESS][DOMAIN_NAME]"
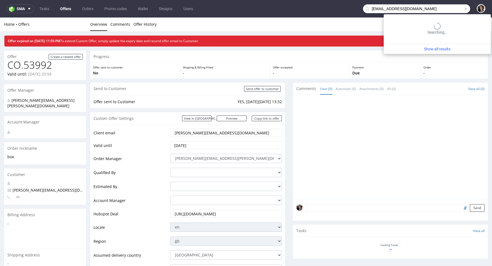
type input "[EMAIL_ADDRESS][DOMAIN_NAME]"
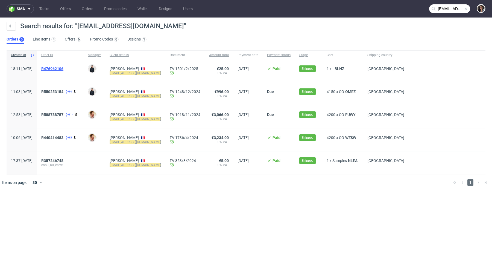
click at [63, 67] on span "R476962106" at bounding box center [52, 68] width 22 height 4
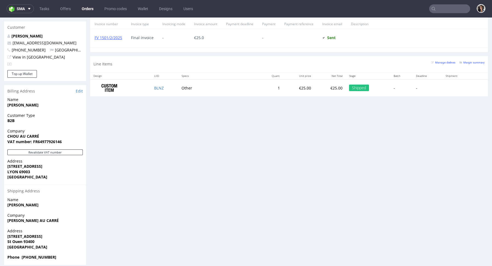
scroll to position [1, 0]
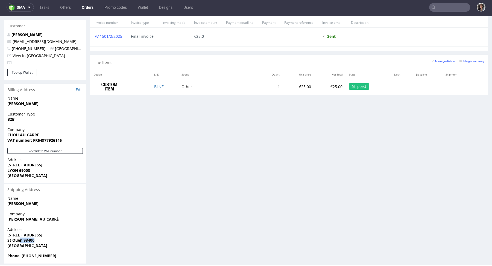
drag, startPoint x: 39, startPoint y: 234, endPoint x: 19, endPoint y: 234, distance: 19.4
click at [19, 237] on span "St Ouen 93400" at bounding box center [44, 239] width 75 height 5
click at [19, 237] on strong "St Ouen 93400" at bounding box center [20, 239] width 27 height 5
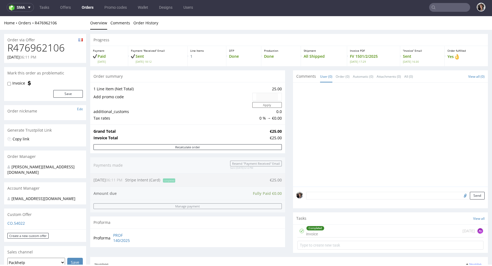
scroll to position [254, 0]
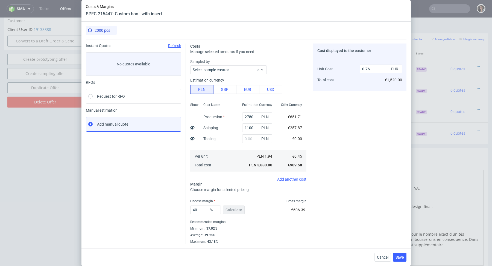
scroll to position [1, 0]
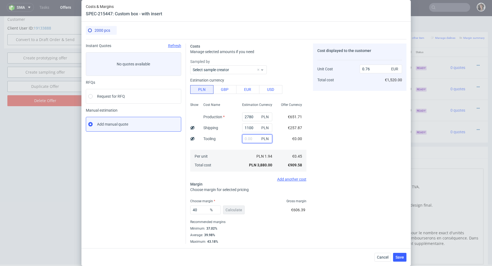
click at [248, 139] on input "text" at bounding box center [257, 138] width 30 height 9
paste input "381,25"
type input "381.25"
type input "0.83"
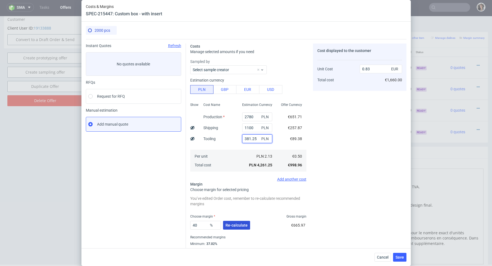
type input "381.25"
click at [230, 224] on span "Re-calculate" at bounding box center [236, 225] width 22 height 4
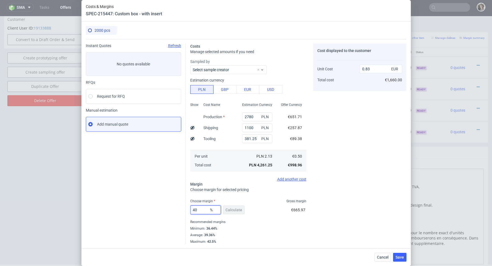
click at [203, 209] on input "40" at bounding box center [205, 209] width 31 height 9
click at [399, 255] on span "Save" at bounding box center [399, 257] width 8 height 4
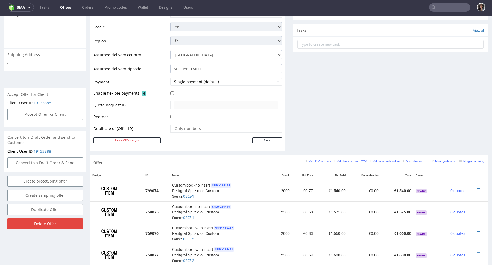
scroll to position [251, 0]
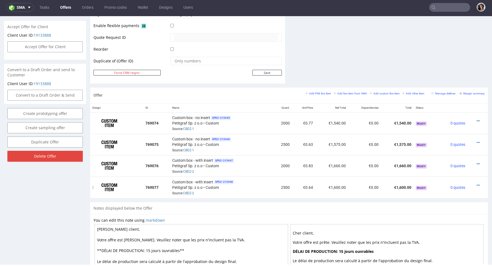
click at [470, 183] on div at bounding box center [476, 184] width 13 height 5
click at [473, 181] on td at bounding box center [477, 186] width 20 height 21
click at [477, 184] on icon at bounding box center [478, 185] width 3 height 4
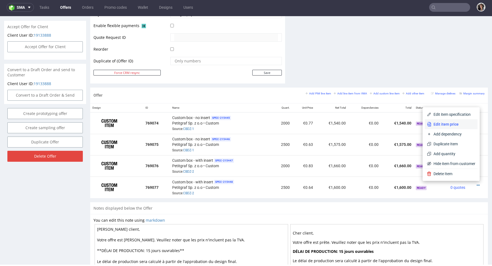
click at [452, 125] on span "Edit item price" at bounding box center [453, 123] width 44 height 5
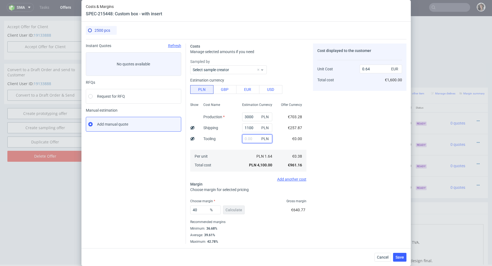
click at [256, 139] on input "text" at bounding box center [257, 138] width 30 height 9
paste input "381,25"
type input "381.25"
type input "0.7"
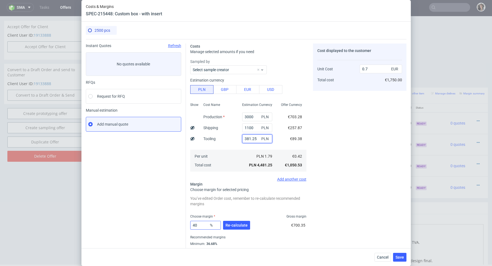
type input "381.25"
click at [199, 226] on input "40" at bounding box center [205, 225] width 31 height 9
click at [224, 225] on button "Re-calculate" at bounding box center [236, 225] width 27 height 9
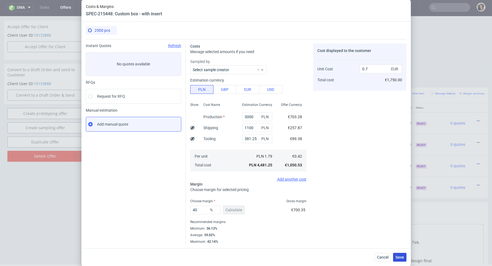
click at [402, 259] on span "Save" at bounding box center [399, 257] width 8 height 4
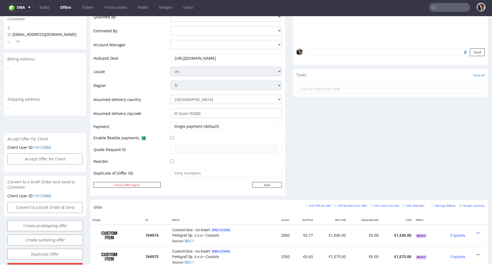
scroll to position [0, 0]
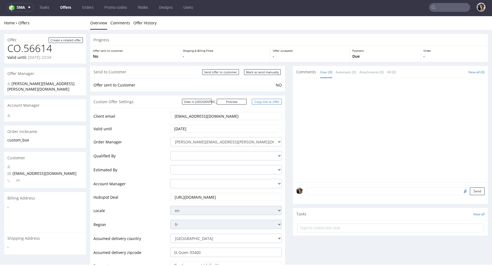
click at [270, 101] on link "Copy link to offer" at bounding box center [267, 102] width 30 height 6
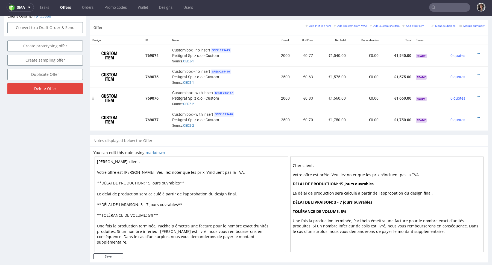
scroll to position [312, 0]
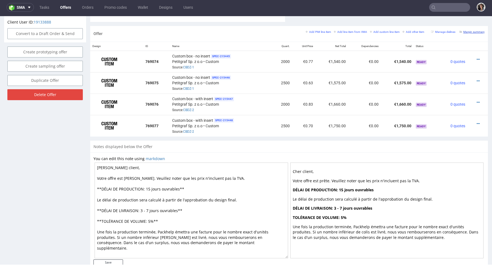
click at [470, 30] on link "Margin summary" at bounding box center [471, 32] width 25 height 4
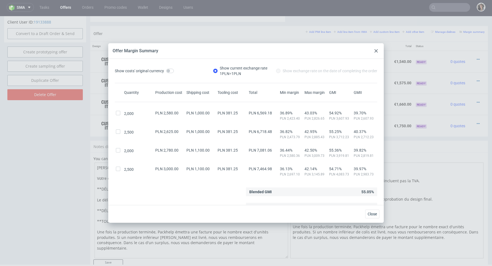
click at [376, 50] on use at bounding box center [375, 50] width 3 height 3
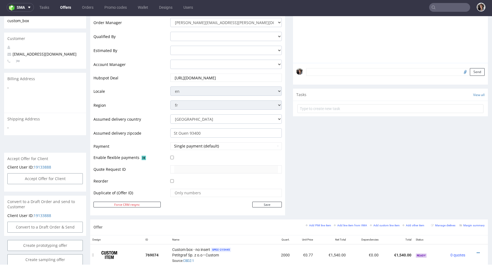
scroll to position [0, 0]
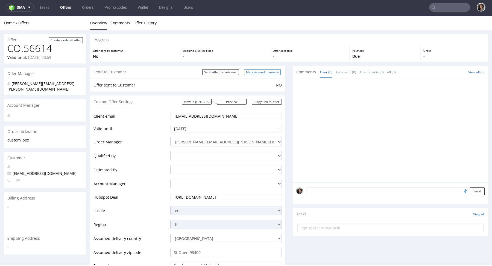
click at [272, 71] on input "Mark as send manually" at bounding box center [262, 72] width 37 height 6
type input "In progress..."
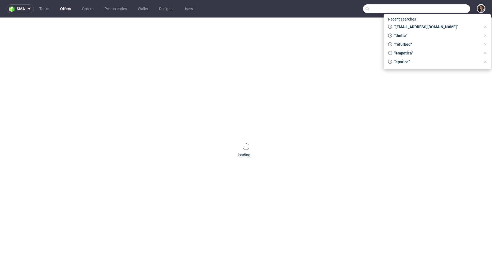
click at [449, 6] on input "text" at bounding box center [416, 8] width 107 height 9
paste input "[EMAIL_ADDRESS][DOMAIN_NAME]"
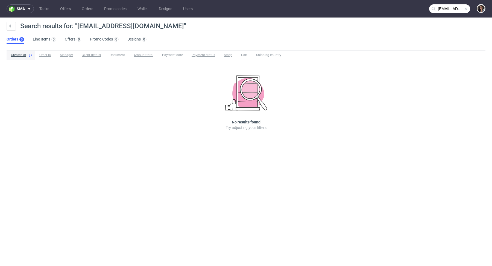
click at [452, 8] on input "[EMAIL_ADDRESS][DOMAIN_NAME]" at bounding box center [449, 8] width 41 height 9
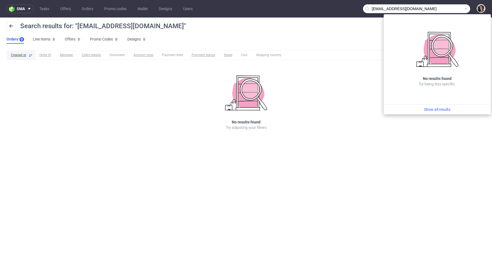
drag, startPoint x: 384, startPoint y: 8, endPoint x: 355, endPoint y: 9, distance: 29.2
click at [355, 9] on nav "sma Tasks Offers Orders Promo codes Wallet Designs Users [EMAIL_ADDRESS][DOMAIN…" at bounding box center [246, 8] width 492 height 17
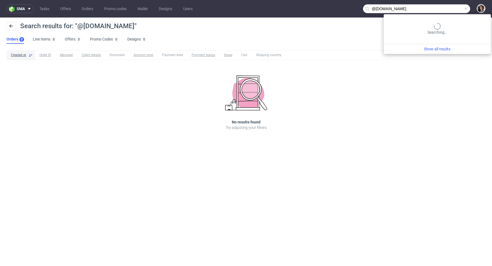
click at [445, 5] on input "@huginabox.ie" at bounding box center [416, 8] width 107 height 9
paste input "[EMAIL_ADDRESS][PERSON_NAME][DOMAIN_NAME]"
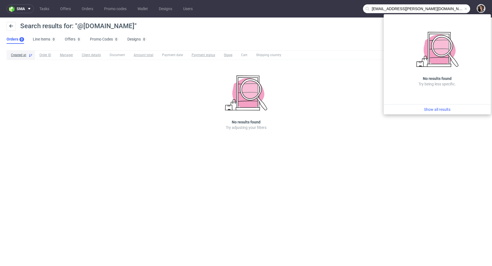
type input "[EMAIL_ADDRESS][PERSON_NAME][DOMAIN_NAME]"
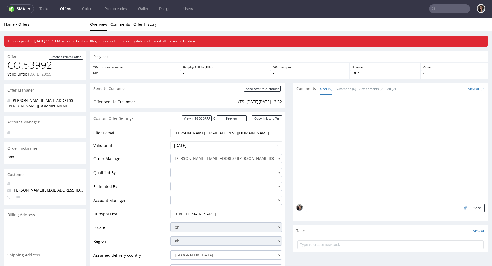
click at [438, 10] on input "text" at bounding box center [449, 8] width 41 height 9
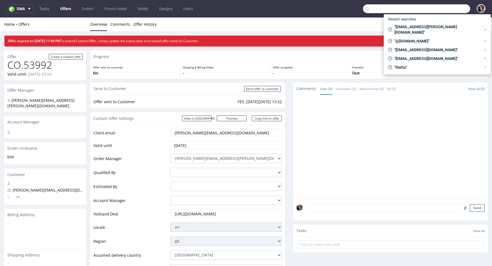
paste input "[EMAIL_ADDRESS][PERSON_NAME][DOMAIN_NAME]"
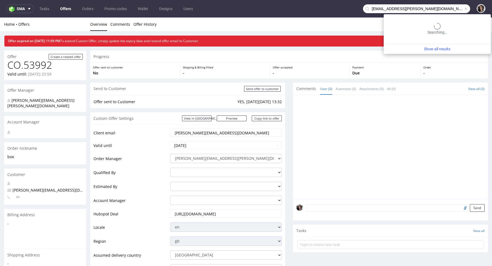
type input "[EMAIL_ADDRESS][PERSON_NAME][DOMAIN_NAME]"
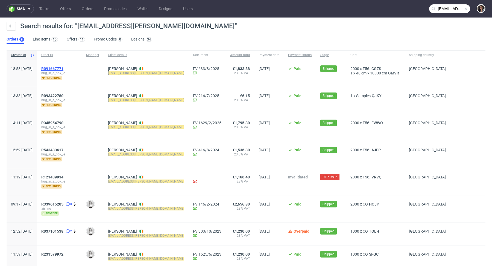
click at [63, 67] on span "R091667771" at bounding box center [52, 68] width 22 height 4
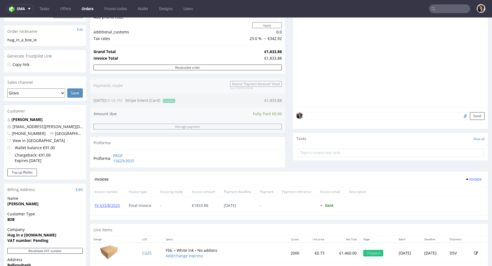
scroll to position [184, 0]
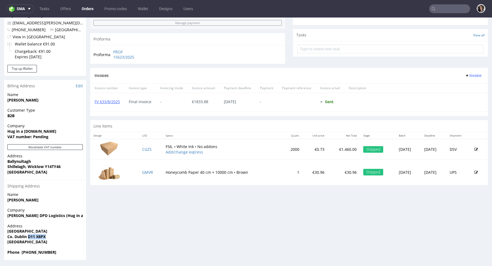
drag, startPoint x: 49, startPoint y: 237, endPoint x: 28, endPoint y: 236, distance: 20.8
click at [28, 236] on span "Co. Dublin D11 X8PX" at bounding box center [44, 236] width 75 height 5
copy strong "D11 X8PX"
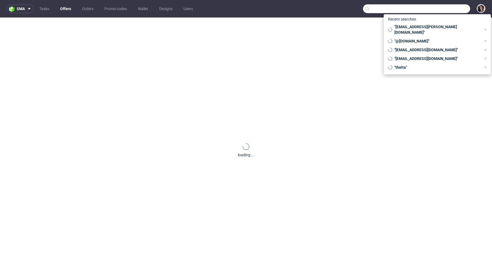
click at [447, 9] on input "text" at bounding box center [416, 8] width 107 height 9
paste input "[EMAIL_ADDRESS][PERSON_NAME][DOMAIN_NAME]"
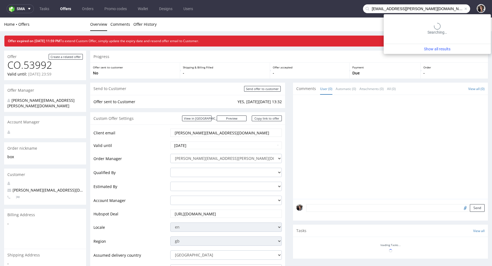
type input "[EMAIL_ADDRESS][PERSON_NAME][DOMAIN_NAME]"
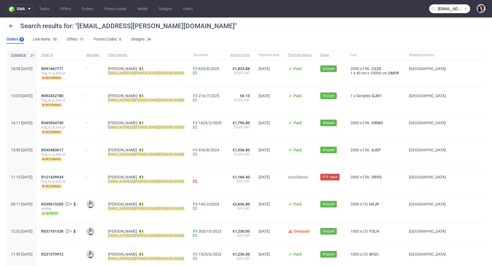
click at [78, 66] on div "R091667771 hug_in_a_box_ie returning" at bounding box center [59, 73] width 45 height 27
click at [63, 68] on span "R091667771" at bounding box center [52, 68] width 22 height 4
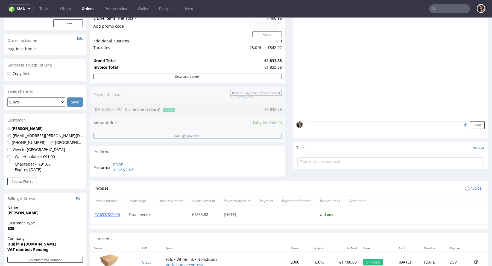
scroll to position [184, 0]
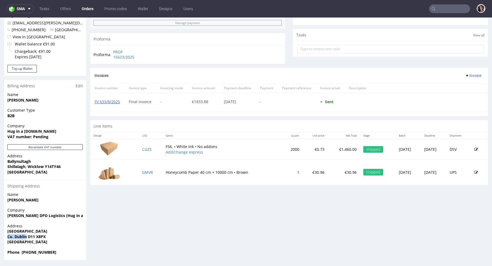
drag, startPoint x: 26, startPoint y: 236, endPoint x: 7, endPoint y: 236, distance: 19.7
click at [7, 236] on div "Address [STREET_ADDRESS] Dublin [GEOGRAPHIC_DATA] [GEOGRAPHIC_DATA]" at bounding box center [45, 236] width 82 height 26
click at [29, 234] on strong "Co. Dublin D11 X8PX" at bounding box center [26, 236] width 38 height 5
drag, startPoint x: 27, startPoint y: 235, endPoint x: 10, endPoint y: 235, distance: 16.4
click at [10, 235] on strong "Co. Dublin D11 X8PX" at bounding box center [26, 236] width 38 height 5
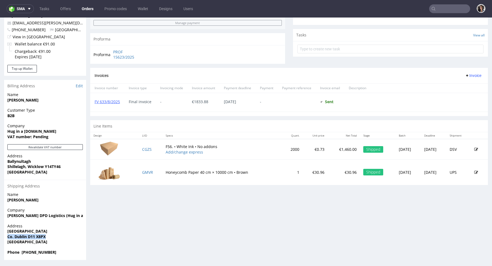
drag, startPoint x: 61, startPoint y: 237, endPoint x: 8, endPoint y: 237, distance: 53.3
click at [8, 237] on span "Co. Dublin D11 X8PX" at bounding box center [44, 236] width 75 height 5
copy strong "Co. Dublin D11 X8PX"
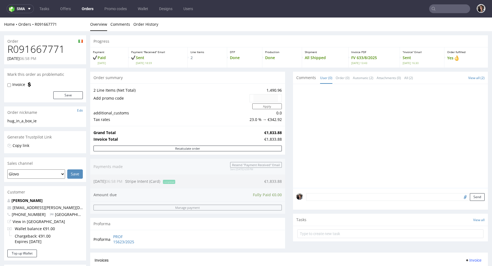
click at [64, 4] on nav "sma Tasks Offers Orders Promo codes Wallet Designs Users" at bounding box center [246, 8] width 492 height 17
click at [65, 9] on link "Offers" at bounding box center [65, 8] width 17 height 9
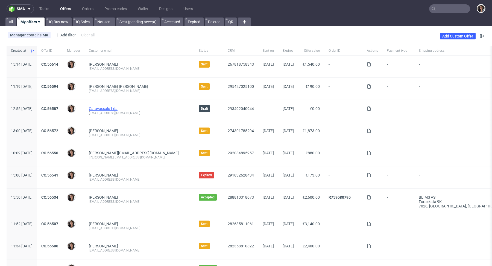
click at [118, 109] on link "Catavassalo Lda" at bounding box center [103, 108] width 29 height 4
click at [58, 109] on link "CO.56587" at bounding box center [49, 108] width 17 height 4
click at [466, 37] on link "Add Custom Offer" at bounding box center [458, 36] width 36 height 7
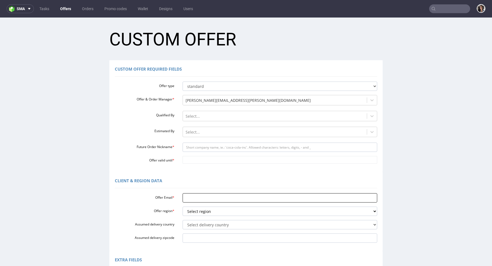
click at [198, 196] on input "Offer Email *" at bounding box center [280, 197] width 195 height 9
paste input "[EMAIL_ADDRESS][PERSON_NAME][DOMAIN_NAME]"
type input "[EMAIL_ADDRESS][PERSON_NAME][DOMAIN_NAME]"
click at [200, 213] on select "Select region eu gb de pl fr it es" at bounding box center [280, 210] width 195 height 9
select select "eu"
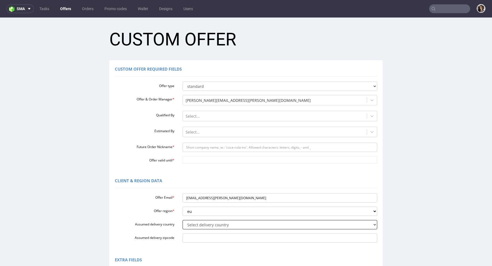
click at [189, 228] on select "Select delivery country [GEOGRAPHIC_DATA] [GEOGRAPHIC_DATA] [GEOGRAPHIC_DATA] […" at bounding box center [280, 224] width 195 height 9
select select "102"
click at [193, 235] on input "Assumed delivery zipcode" at bounding box center [280, 237] width 195 height 9
paste input "Co. Dublin D11 X8PX"
drag, startPoint x: 190, startPoint y: 238, endPoint x: 172, endPoint y: 238, distance: 18.9
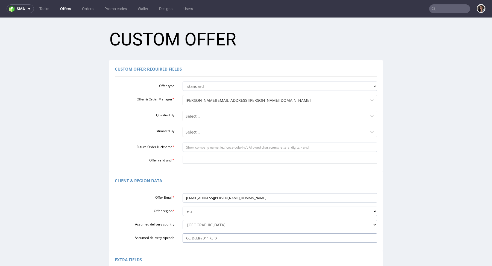
click at [172, 238] on div "Assumed delivery zipcode Co. Dublin D11 X8PX" at bounding box center [246, 237] width 271 height 9
type input "Dublin D11 X8PX"
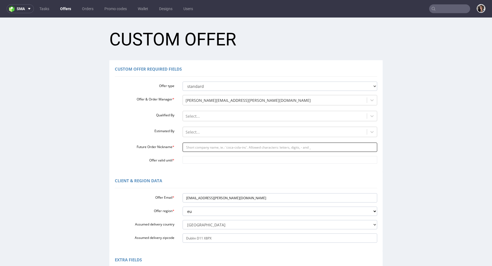
click at [202, 147] on input "Future Order Nickname *" at bounding box center [280, 146] width 195 height 9
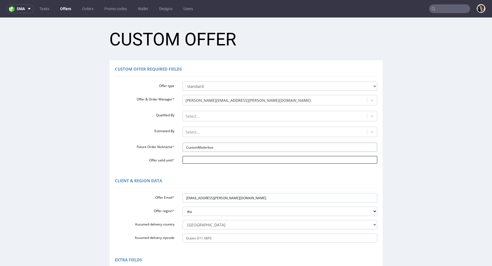
type input "CustomMailerbox"
click at [202, 159] on input "Offer valid until *" at bounding box center [280, 160] width 195 height 8
click at [212, 151] on td "3" at bounding box center [210, 152] width 8 height 8
type input "[DATE]"
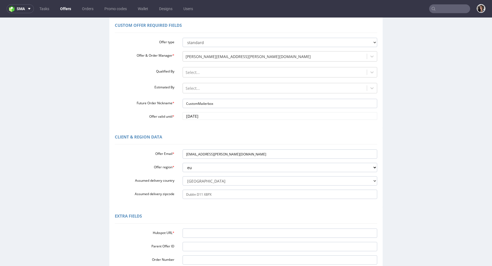
scroll to position [102, 0]
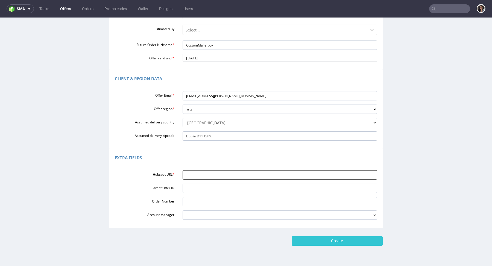
click at [203, 173] on input "Hubspot URL *" at bounding box center [280, 174] width 195 height 9
paste input "[URL][DOMAIN_NAME]"
type input "[URL][DOMAIN_NAME]"
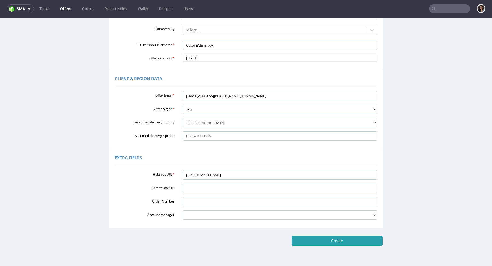
click at [348, 241] on input "Create" at bounding box center [337, 240] width 91 height 9
type input "Please wait..."
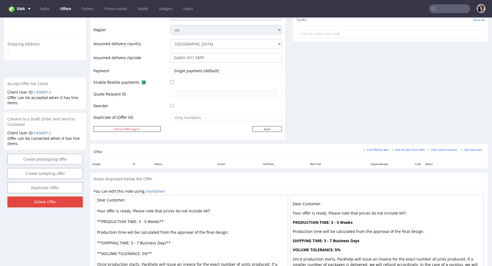
scroll to position [198, 0]
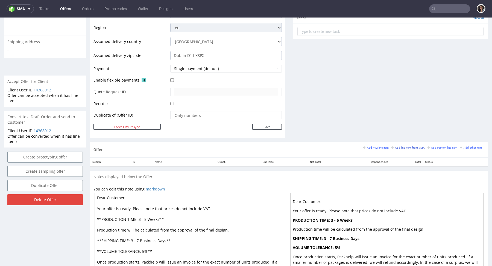
click at [414, 146] on small "Add line item from VMA" at bounding box center [407, 147] width 33 height 3
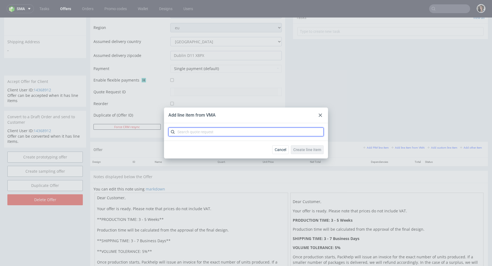
click at [222, 131] on input "text" at bounding box center [245, 131] width 155 height 9
paste input "CBET"
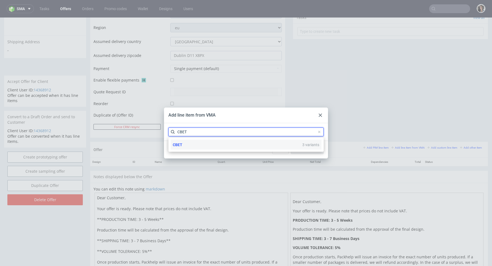
type input "CBET"
click at [183, 145] on div "CBET 3 variants" at bounding box center [246, 145] width 151 height 10
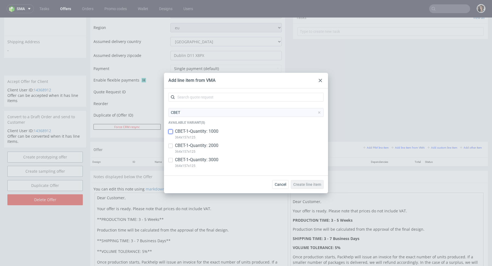
click at [168, 132] on input "checkbox" at bounding box center [170, 131] width 4 height 4
checkbox input "true"
click at [170, 149] on div "CBET-1 • Quantity: 2000 364x157x125" at bounding box center [245, 149] width 155 height 14
checkbox input "true"
click at [171, 161] on input "checkbox" at bounding box center [170, 160] width 4 height 4
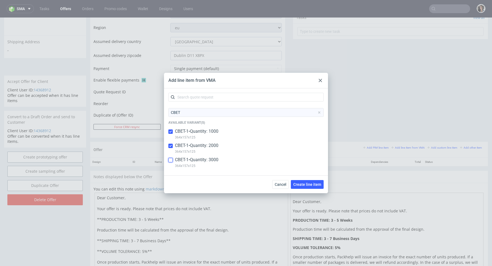
checkbox input "true"
click at [303, 184] on span "Create line item" at bounding box center [307, 184] width 28 height 4
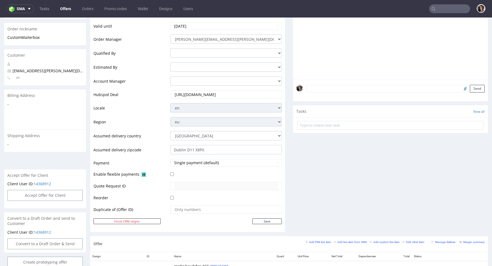
scroll to position [190, 0]
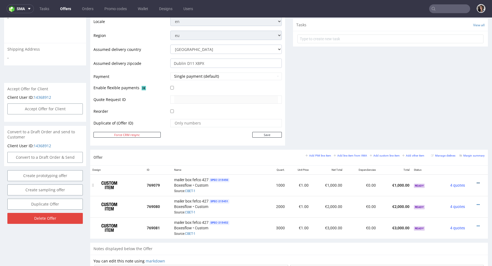
click at [477, 181] on icon at bounding box center [478, 183] width 3 height 4
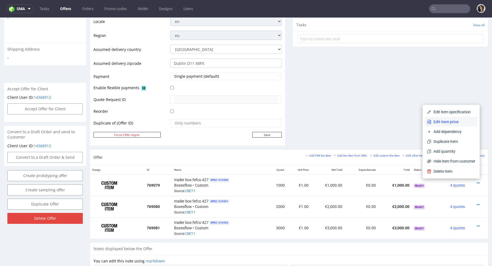
click at [449, 125] on li "Edit item price" at bounding box center [451, 122] width 53 height 10
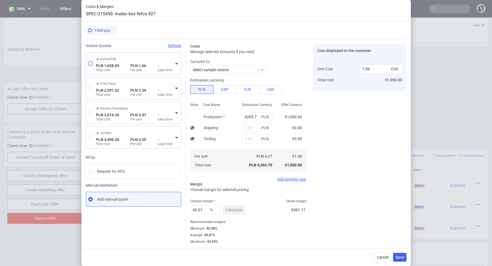
click at [92, 64] on input "radio" at bounding box center [90, 63] width 4 height 4
radio input "true"
radio input "false"
type input "1202.94"
type input "455.15"
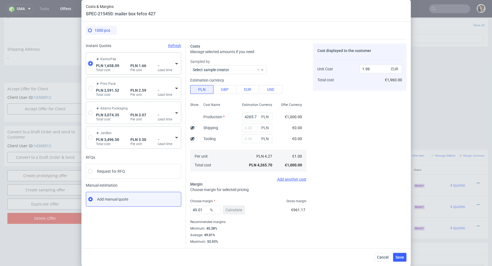
type input "0.39"
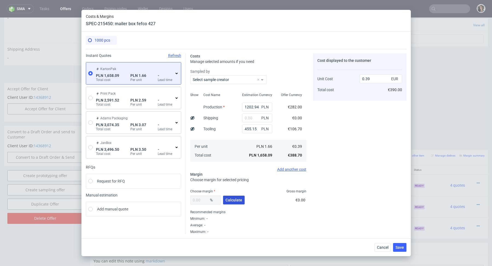
click at [233, 199] on span "Calculate" at bounding box center [233, 200] width 17 height 4
type input "45.64"
type input "0.72"
click at [252, 118] on input "text" at bounding box center [257, 117] width 30 height 9
paste input "1 890,86"
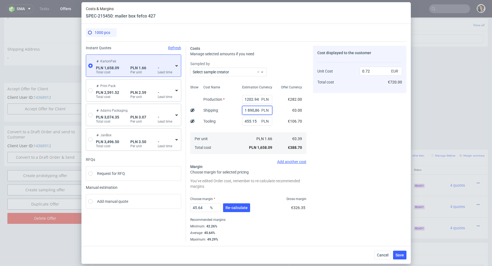
click at [248, 110] on input "1 890,86" at bounding box center [257, 110] width 30 height 9
type input "1890.86"
type input "1.53"
type input "1890.86"
click at [238, 206] on span "Re-calculate" at bounding box center [236, 208] width 22 height 4
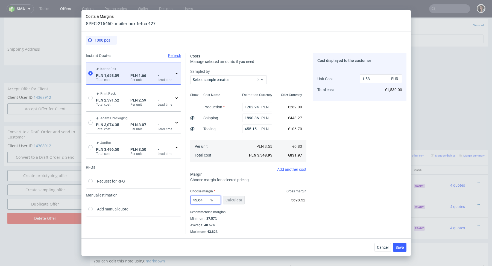
drag, startPoint x: 206, startPoint y: 199, endPoint x: 182, endPoint y: 199, distance: 23.8
click at [182, 199] on div "Instant Quotes Refresh KartonPak PLN 1,658.09 Total cost PLN 1.66 Per unit - Le…" at bounding box center [246, 141] width 321 height 185
type input "41"
type input "1.41"
type input "41"
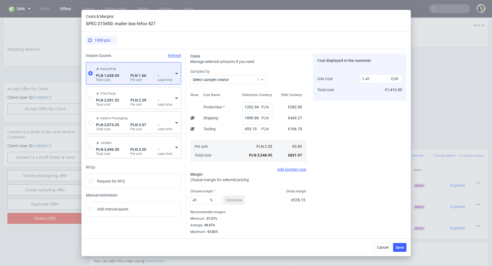
click at [275, 213] on div "Recommended margins" at bounding box center [248, 212] width 116 height 7
click at [403, 248] on span "Save" at bounding box center [399, 247] width 8 height 4
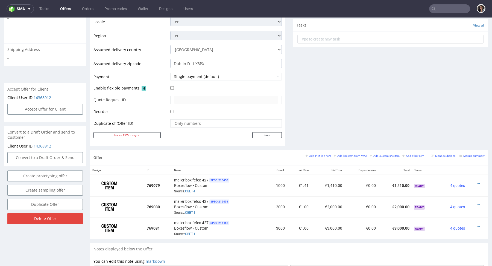
scroll to position [208, 0]
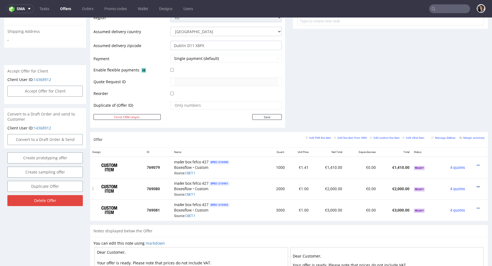
click at [477, 185] on icon at bounding box center [478, 187] width 3 height 4
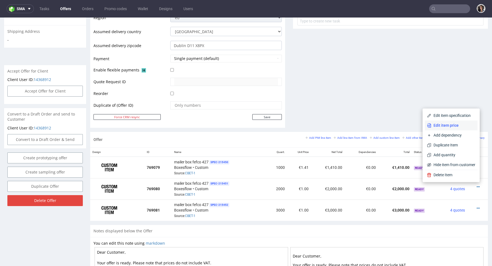
click at [446, 126] on span "Edit item price" at bounding box center [453, 124] width 44 height 5
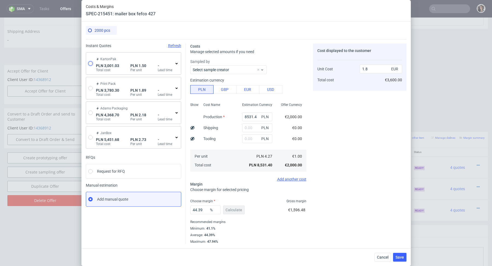
click at [91, 63] on input "radio" at bounding box center [90, 63] width 4 height 4
radio input "true"
radio input "false"
type input "2545.88"
type input "455.15"
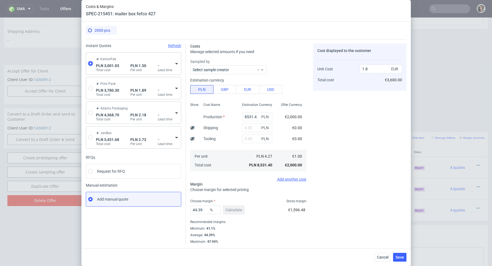
type input "0.35"
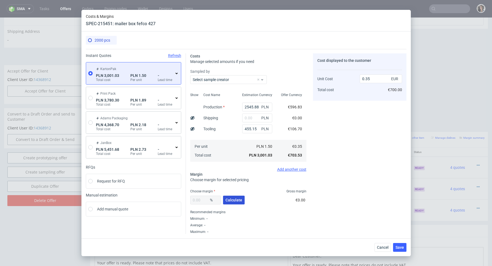
click at [234, 201] on span "Calculate" at bounding box center [233, 200] width 17 height 4
type input "41.69"
type input "0.6"
click at [251, 120] on input "text" at bounding box center [257, 117] width 30 height 9
paste input "457.73"
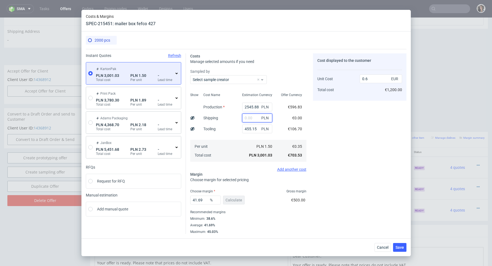
type input "457.73"
type input "0.69"
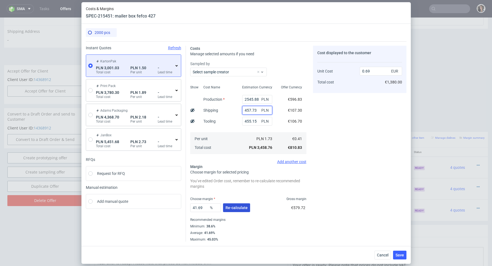
type input "457.73"
click at [233, 210] on button "Re-calculate" at bounding box center [236, 207] width 27 height 9
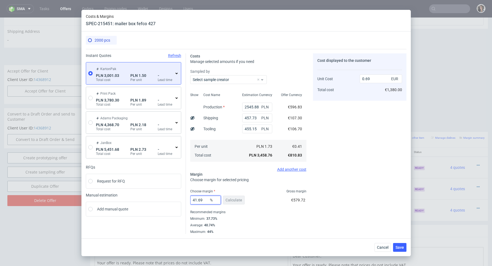
drag, startPoint x: 204, startPoint y: 200, endPoint x: 181, endPoint y: 200, distance: 22.4
click at [181, 200] on div "Instant Quotes Refresh KartonPak PLN 3,001.03 Total cost PLN 1.50 Per unit - Le…" at bounding box center [246, 141] width 321 height 185
type input "41"
type input "0.68"
type input "41"
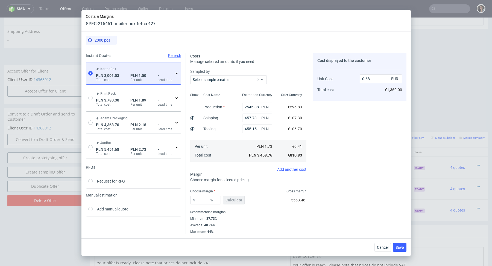
click at [298, 232] on div "Maximum : 44%" at bounding box center [248, 230] width 116 height 5
click at [401, 244] on button "Save" at bounding box center [399, 247] width 13 height 9
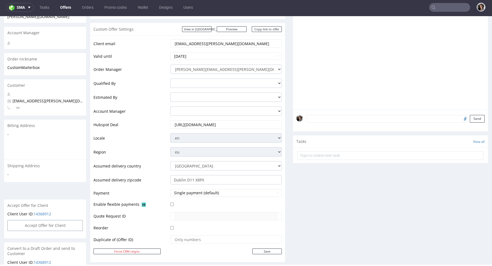
scroll to position [264, 0]
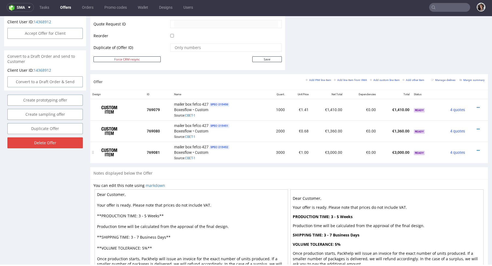
click at [474, 149] on div at bounding box center [475, 150] width 13 height 5
click at [477, 149] on icon at bounding box center [478, 150] width 3 height 4
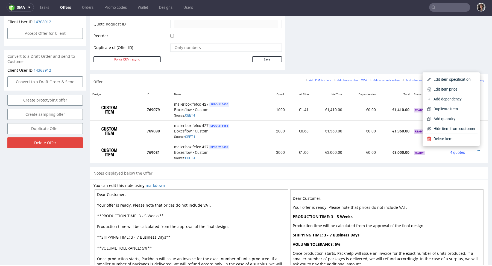
click at [452, 89] on span "Edit item price" at bounding box center [453, 88] width 44 height 5
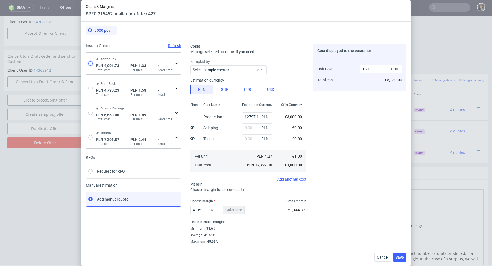
click at [90, 62] on input "radio" at bounding box center [90, 63] width 4 height 4
radio input "true"
radio input "false"
type input "3091.42"
type input "910.31"
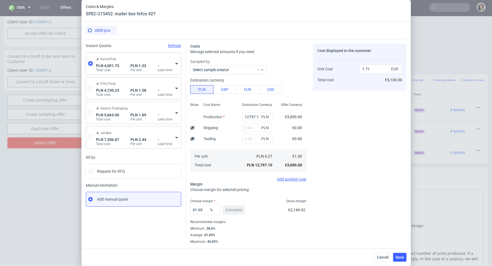
type input "0.31"
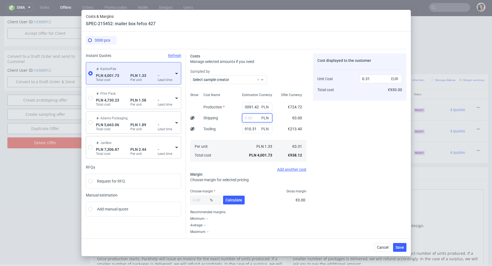
click at [248, 119] on input "text" at bounding box center [257, 117] width 30 height 9
paste input "2 712,75"
click at [247, 118] on input "2 712,75" at bounding box center [257, 117] width 30 height 9
type input "2712.75"
type input "0.52"
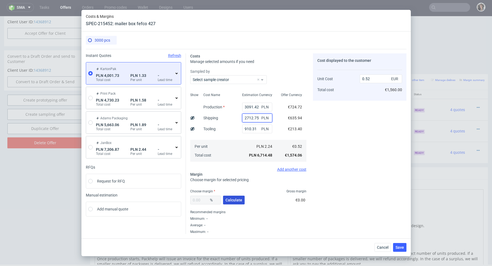
type input "2712.75"
click at [234, 198] on span "Calculate" at bounding box center [233, 200] width 17 height 4
type input "36.33"
type input "0.82"
click at [399, 245] on span "Save" at bounding box center [399, 247] width 8 height 4
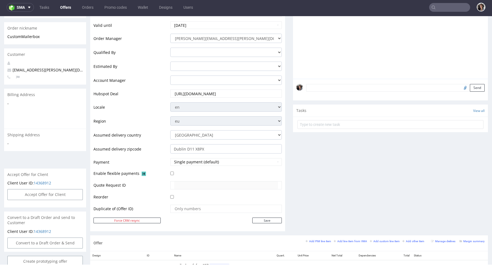
scroll to position [161, 0]
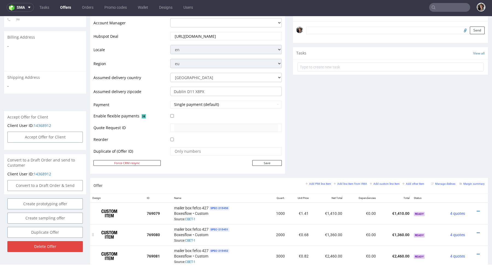
click at [471, 228] on td at bounding box center [477, 234] width 21 height 21
click at [477, 231] on icon at bounding box center [478, 233] width 3 height 4
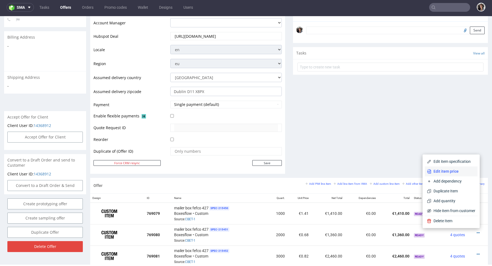
click at [451, 172] on span "Edit item price" at bounding box center [453, 170] width 44 height 5
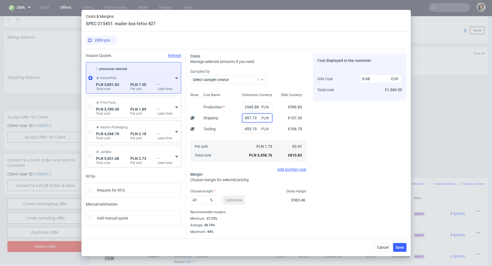
click at [253, 118] on input "457.73" at bounding box center [257, 117] width 30 height 9
paste input "2 712,75"
type input "457.72 712,753"
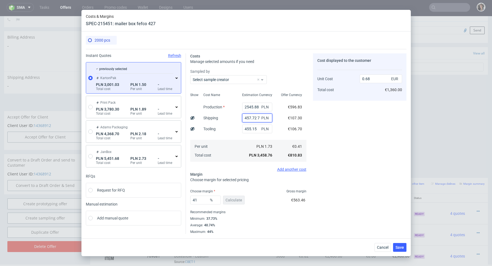
scroll to position [0, 9]
type input "0.59"
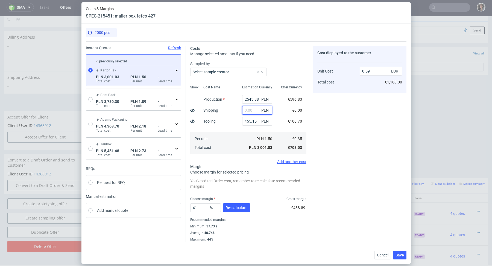
click at [248, 110] on input "text" at bounding box center [257, 110] width 30 height 9
paste input "2 712,75"
click at [248, 110] on input "2 712,75" at bounding box center [257, 110] width 30 height 9
type input "2712.75"
type input "1.13"
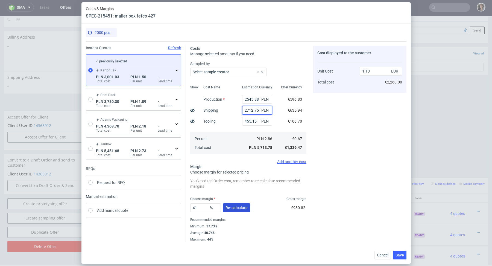
type input "2712.75"
click at [241, 209] on span "Re-calculate" at bounding box center [236, 208] width 22 height 4
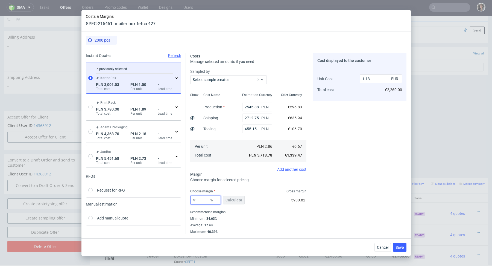
drag, startPoint x: 204, startPoint y: 198, endPoint x: 182, endPoint y: 198, distance: 21.3
click at [183, 198] on div "Instant Quotes Refresh previously selected KartonPak PLN 3,001.03 Total cost PL…" at bounding box center [246, 141] width 321 height 185
type input "38"
type input "1.08"
type input "38"
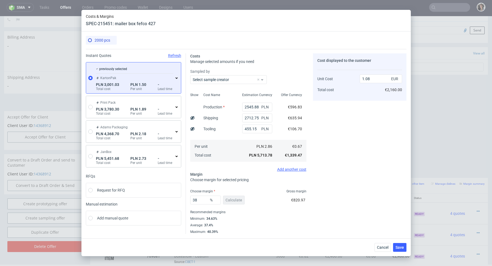
click at [223, 220] on div "Minimum : 34.63%" at bounding box center [248, 218] width 116 height 7
click at [398, 247] on span "Save" at bounding box center [399, 247] width 8 height 4
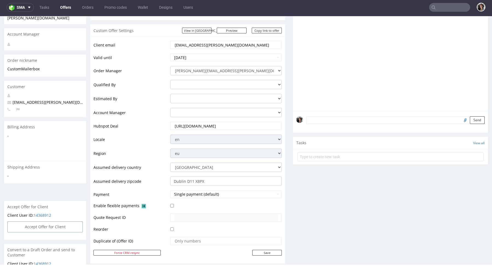
scroll to position [230, 0]
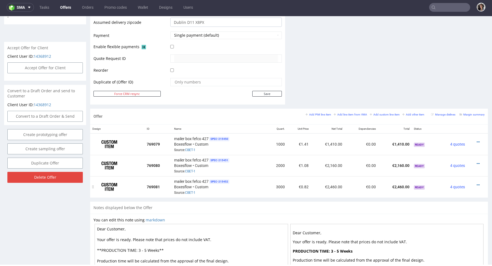
click at [475, 184] on div at bounding box center [475, 184] width 13 height 5
click at [477, 183] on icon at bounding box center [478, 185] width 3 height 4
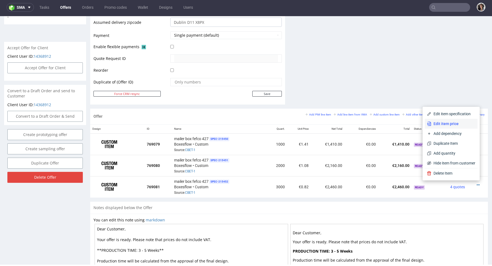
click at [436, 125] on span "Edit item price" at bounding box center [453, 123] width 44 height 5
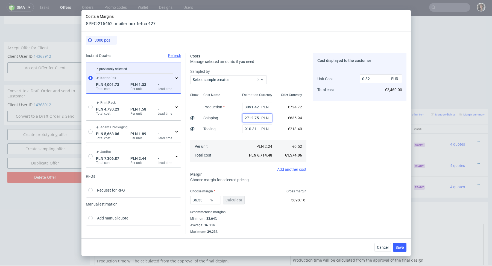
click at [252, 118] on input "2712.75" at bounding box center [257, 117] width 30 height 9
paste input "5 573,98"
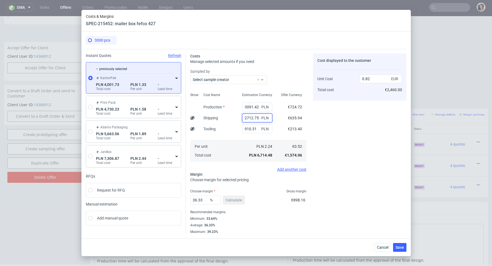
type input "5 573,98"
type input "0.49"
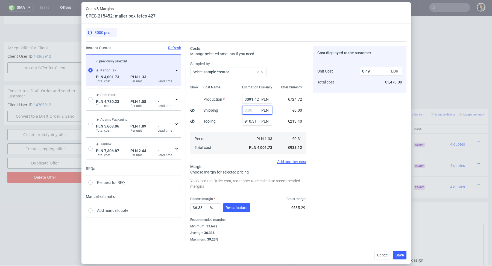
click at [248, 109] on input "text" at bounding box center [257, 110] width 30 height 9
paste input "5 573,98"
click at [247, 109] on input "5 573,98" at bounding box center [257, 110] width 30 height 9
type input "5573.98"
type input "1.18"
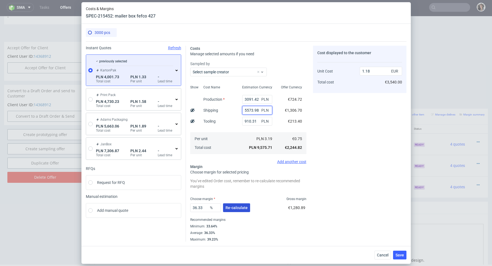
type input "5573.98"
click at [244, 206] on span "Re-calculate" at bounding box center [236, 208] width 22 height 4
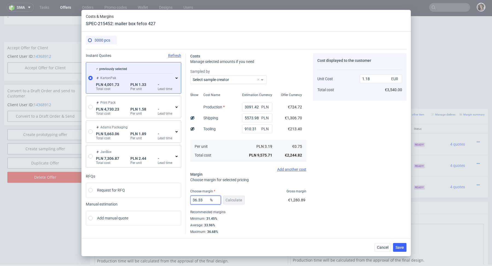
drag, startPoint x: 206, startPoint y: 199, endPoint x: 174, endPoint y: 199, distance: 32.0
click at [174, 199] on div "Instant Quotes Refresh previously selected KartonPak PLN 4,001.73 Total cost PL…" at bounding box center [246, 141] width 321 height 185
type input "34"
type input "1.14"
type input "34"
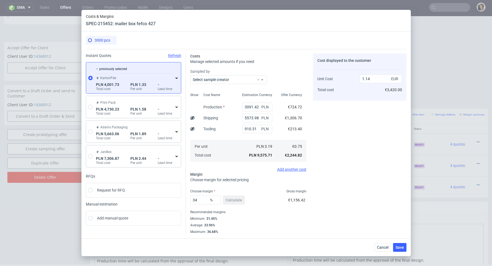
click at [260, 209] on div "Recommended margins" at bounding box center [248, 212] width 116 height 7
click at [399, 247] on span "Save" at bounding box center [399, 247] width 8 height 4
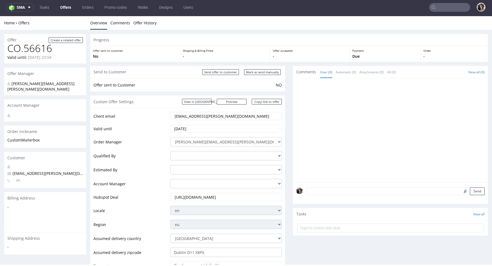
scroll to position [275, 0]
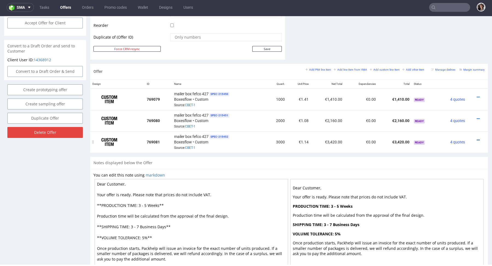
click at [477, 138] on icon at bounding box center [478, 140] width 3 height 4
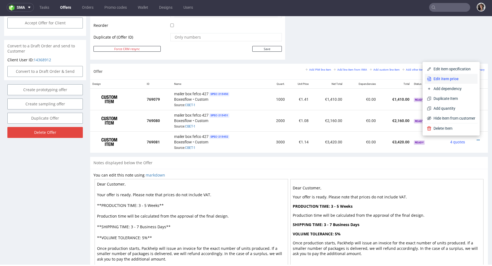
click at [448, 80] on span "Edit item price" at bounding box center [453, 78] width 44 height 5
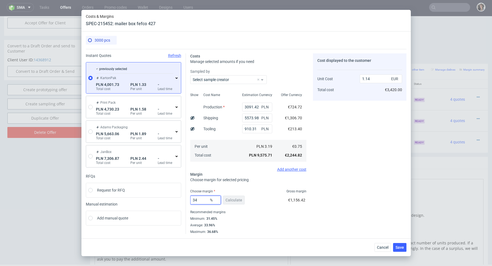
drag, startPoint x: 201, startPoint y: 200, endPoint x: 191, endPoint y: 200, distance: 10.1
click at [191, 200] on input "34" at bounding box center [205, 199] width 31 height 9
type input "32"
type input "1.1"
type input "32"
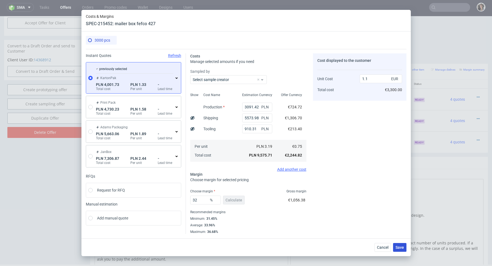
click at [403, 249] on span "Save" at bounding box center [399, 247] width 8 height 4
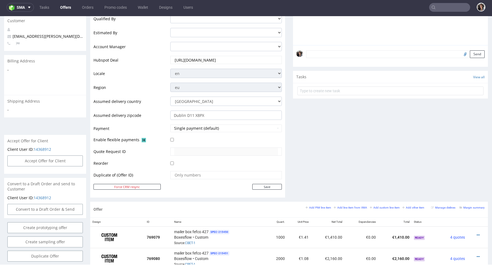
scroll to position [203, 0]
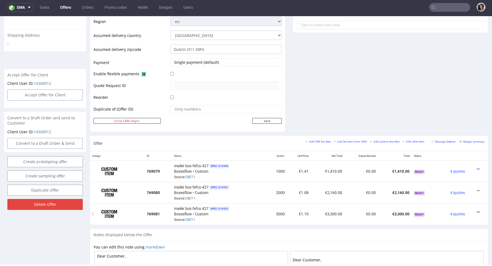
click at [477, 210] on icon at bounding box center [478, 212] width 3 height 4
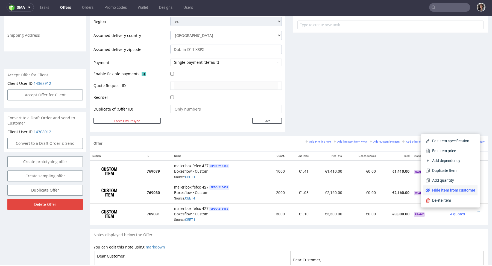
click at [458, 190] on span "Hide item from customer" at bounding box center [452, 189] width 45 height 5
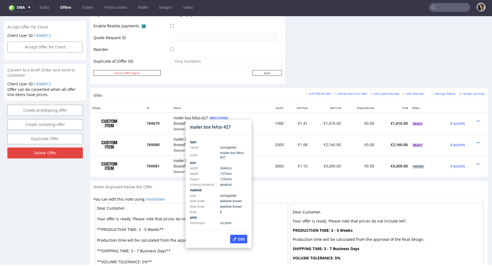
scroll to position [247, 0]
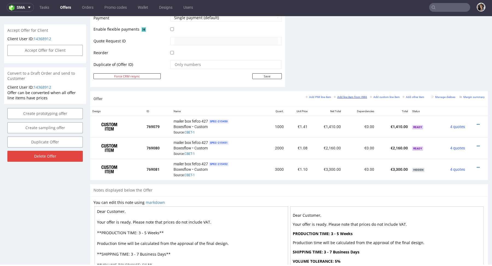
click at [353, 95] on small "Add line item from VMA" at bounding box center [350, 96] width 33 height 3
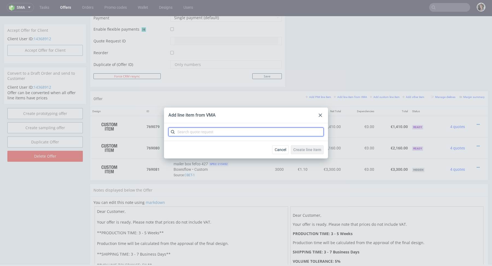
click at [230, 132] on input "text" at bounding box center [245, 131] width 155 height 9
type input "CBET"
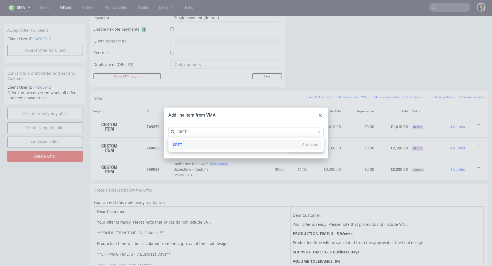
click at [185, 142] on div "CBET 3 variants" at bounding box center [246, 145] width 151 height 10
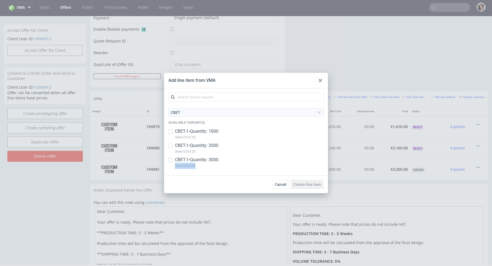
copy p "364x157x125"
drag, startPoint x: 197, startPoint y: 167, endPoint x: 174, endPoint y: 167, distance: 23.2
click at [174, 167] on div "CBET-1 • Quantity: 3000 364x157x125" at bounding box center [245, 164] width 155 height 14
checkbox input "true"
click at [321, 80] on icon at bounding box center [320, 80] width 3 height 3
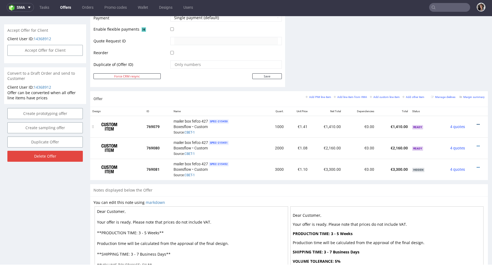
click at [477, 122] on icon at bounding box center [478, 124] width 3 height 4
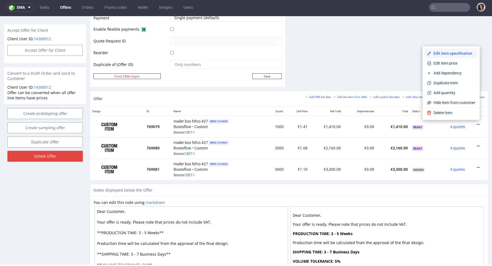
click at [439, 53] on span "Edit item specification" at bounding box center [453, 53] width 44 height 5
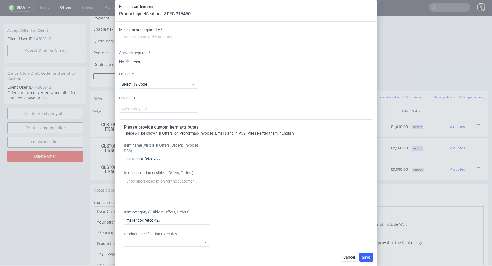
scroll to position [378, 0]
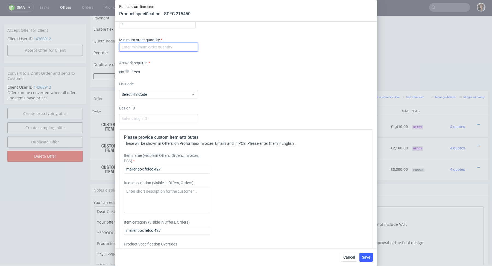
click at [162, 48] on input "number" at bounding box center [158, 47] width 79 height 9
type input "1"
click at [183, 69] on div "No Yes" at bounding box center [158, 72] width 79 height 6
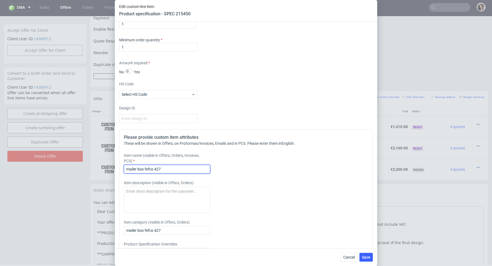
drag, startPoint x: 145, startPoint y: 165, endPoint x: 185, endPoint y: 164, distance: 40.5
click at [185, 165] on input "mailer box fefco 427" at bounding box center [167, 169] width 86 height 9
paste input "364x157x125"
drag, startPoint x: 187, startPoint y: 169, endPoint x: 99, endPoint y: 169, distance: 88.3
click at [99, 169] on div "Edit custom line item Product specification - SPEC 215450 Supplier Custom Custo…" at bounding box center [246, 133] width 492 height 266
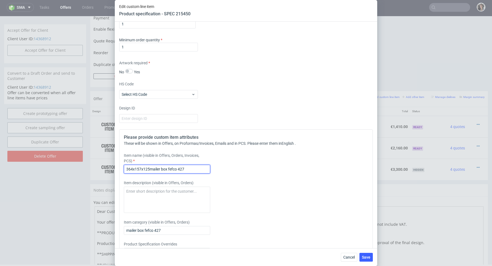
paste input "text"
click at [126, 169] on input "364x157x125" at bounding box center [167, 169] width 86 height 9
click at [127, 168] on input "364x157x125" at bounding box center [167, 169] width 86 height 9
click at [172, 165] on input "Mailer box 364x157x125" at bounding box center [167, 169] width 86 height 9
click at [172, 167] on input "Mailer box 364x157x125" at bounding box center [167, 169] width 86 height 9
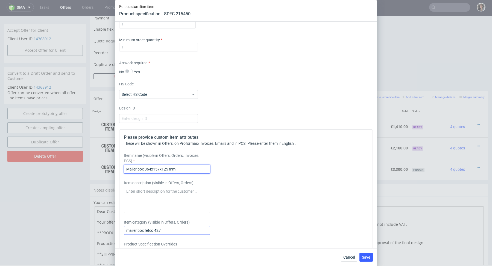
type input "Mailer box 364x157x125 mm"
click at [160, 228] on input "mailer box fefco 427" at bounding box center [167, 230] width 86 height 9
paste input "364x157x125"
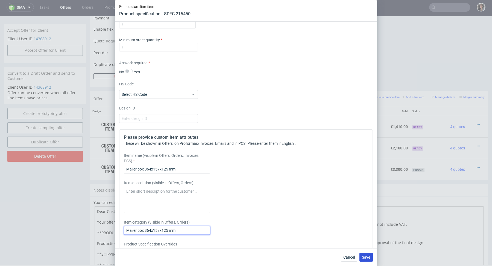
type input "Mailer box 364x157x125 mm"
click at [370, 258] on span "Save" at bounding box center [366, 257] width 8 height 4
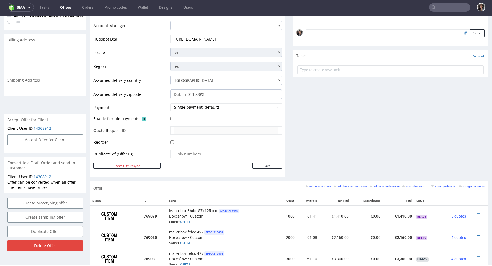
scroll to position [286, 0]
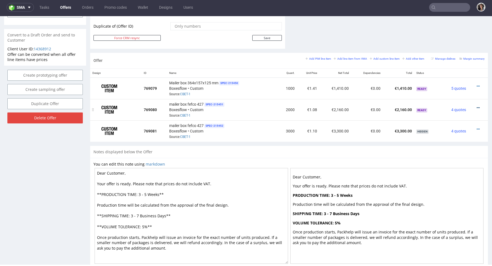
click at [477, 106] on icon at bounding box center [478, 108] width 3 height 4
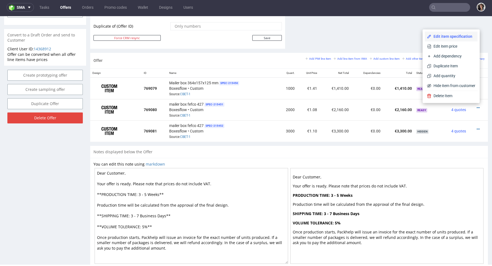
click at [449, 34] on span "Edit item specification" at bounding box center [453, 36] width 44 height 5
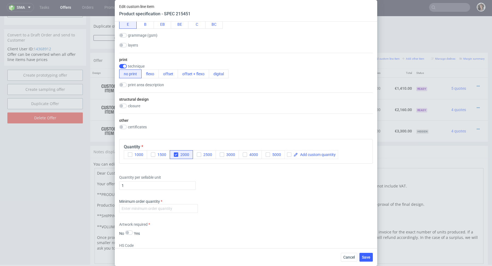
scroll to position [409, 0]
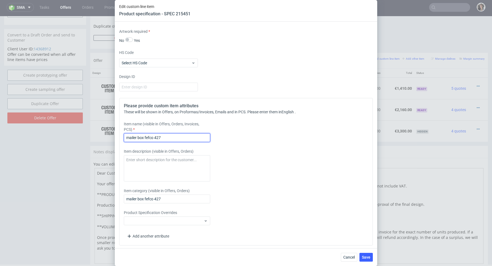
click at [167, 134] on input "mailer box fefco 427" at bounding box center [167, 137] width 86 height 9
paste input "364x157x125"
click at [128, 137] on input "364x157x125" at bounding box center [167, 137] width 86 height 9
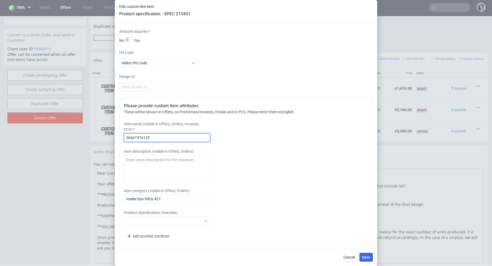
click at [127, 137] on input "364x157x125" at bounding box center [167, 137] width 86 height 9
click at [172, 137] on input "Mailer box 364x157x125" at bounding box center [167, 137] width 86 height 9
click at [174, 137] on input "Mailer box 364x157x125 mm" at bounding box center [167, 137] width 86 height 9
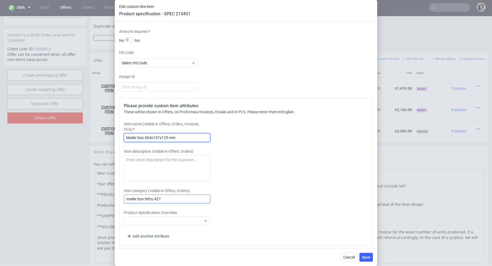
type input "Mailer box 364x157x125 mm"
click at [165, 197] on input "mailer box fefco 427" at bounding box center [167, 198] width 86 height 9
paste input "Mailer box 364x157x125 mm"
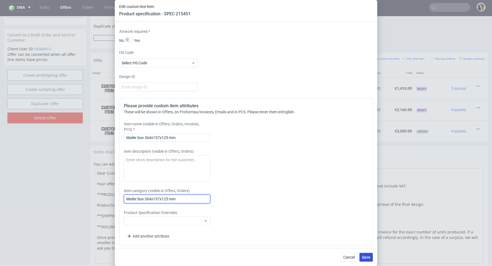
type input "Mailer box 364x157x125 mm"
click at [366, 255] on span "Save" at bounding box center [366, 257] width 8 height 4
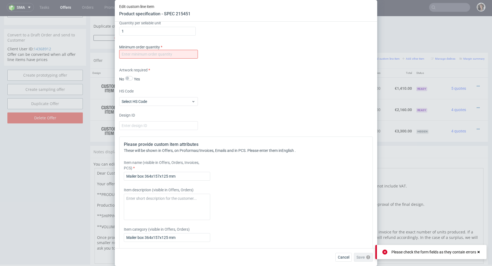
scroll to position [361, 0]
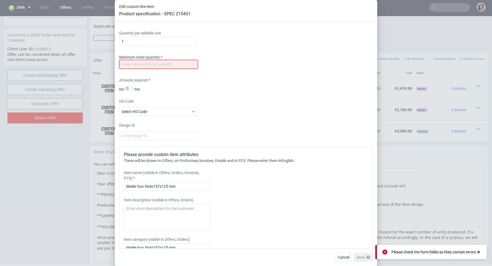
click at [179, 64] on input "number" at bounding box center [158, 64] width 79 height 9
type input "1"
click at [365, 259] on span "Save" at bounding box center [366, 257] width 8 height 4
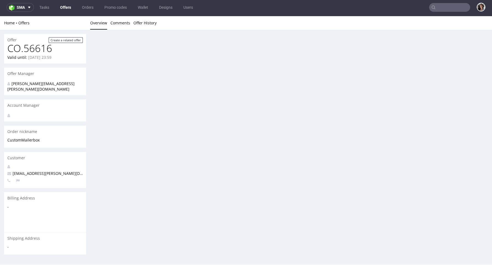
scroll to position [0, 0]
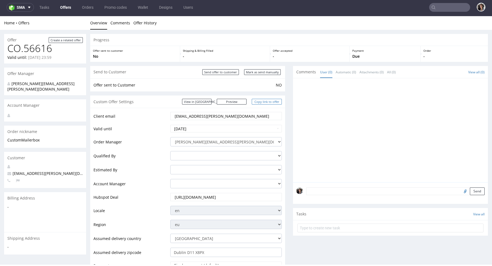
click at [269, 102] on link "Copy link to offer" at bounding box center [267, 102] width 30 height 6
click at [268, 71] on input "Mark as send manually" at bounding box center [262, 72] width 37 height 6
type input "In progress..."
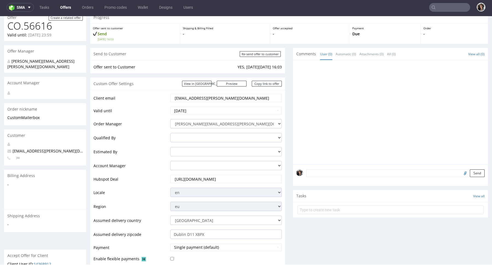
scroll to position [36, 0]
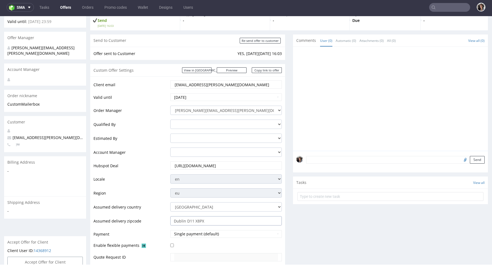
click at [197, 224] on input "Dublin D11 X8PX" at bounding box center [226, 220] width 112 height 9
click at [197, 223] on input "Dublin D11 X8PX" at bounding box center [226, 220] width 112 height 9
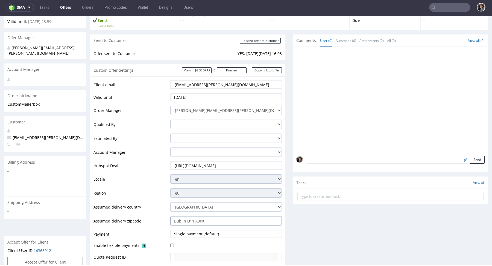
click at [197, 223] on input "Dublin D11 X8PX" at bounding box center [226, 220] width 112 height 9
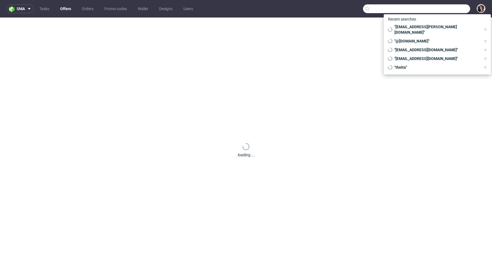
click at [439, 12] on input "text" at bounding box center [416, 8] width 107 height 9
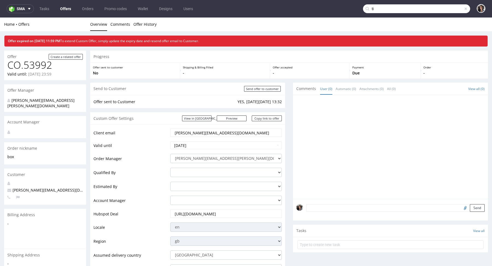
type input "t"
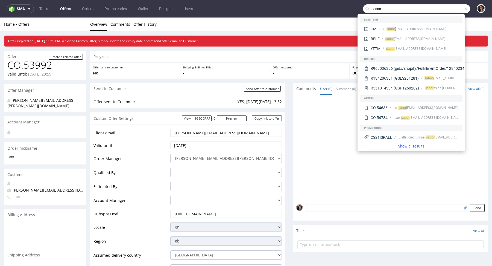
type input "sabor"
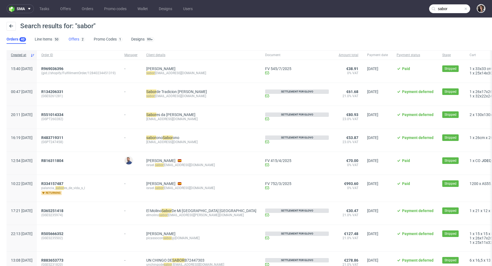
click at [75, 38] on link "Offers 2" at bounding box center [77, 39] width 16 height 9
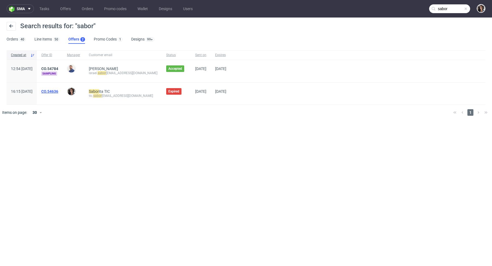
click at [58, 89] on link "CO.54636" at bounding box center [49, 91] width 17 height 4
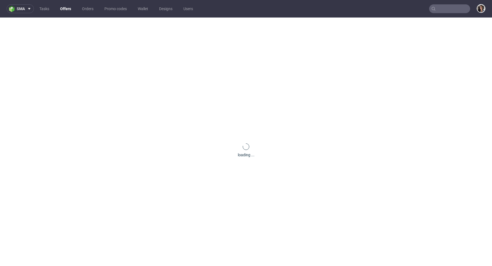
type input "sabor"
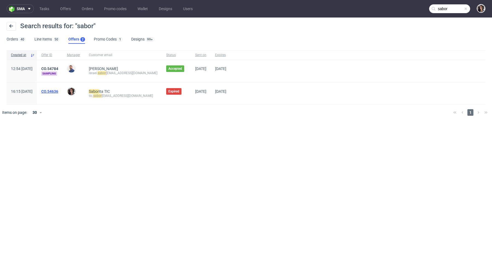
click at [58, 91] on link "CO.54636" at bounding box center [49, 91] width 17 height 4
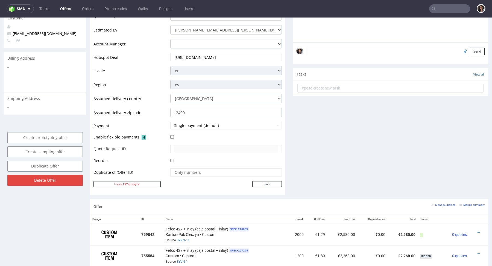
scroll to position [272, 0]
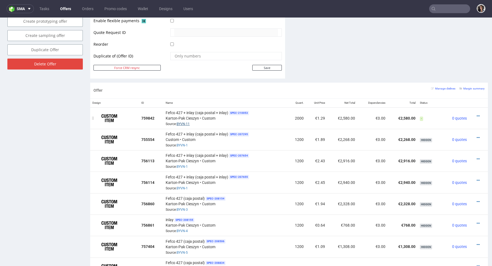
click at [186, 123] on link "BYVN-11" at bounding box center [183, 124] width 13 height 4
copy link "BYVN-11"
drag, startPoint x: 191, startPoint y: 123, endPoint x: 176, endPoint y: 123, distance: 14.8
click at [176, 123] on div "Fefco 427 + inlay (caja postal + inlay) SPEC- 210053 Karton-Pak Cieszyn • Custo…" at bounding box center [226, 118] width 120 height 17
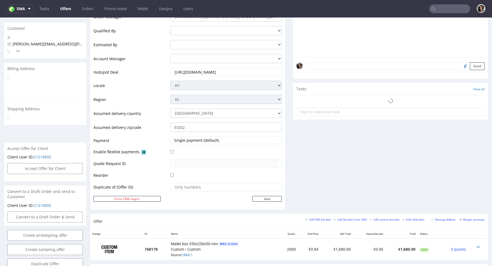
scroll to position [178, 0]
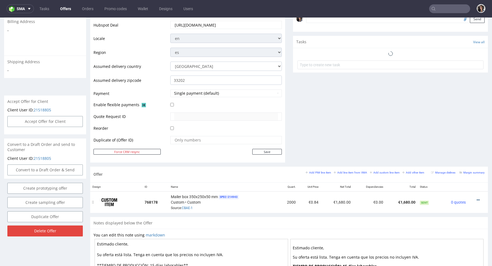
click at [477, 198] on icon at bounding box center [478, 200] width 3 height 4
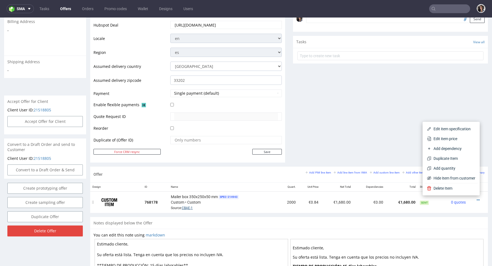
click at [185, 206] on link "CBAE-1" at bounding box center [187, 208] width 11 height 4
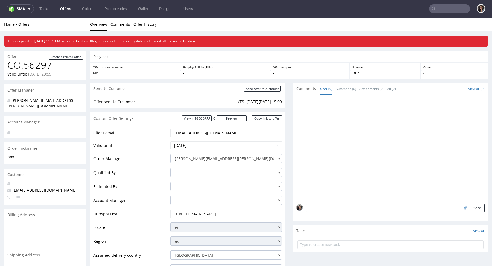
click at [195, 133] on input "[EMAIL_ADDRESS][DOMAIN_NAME]" at bounding box center [226, 133] width 104 height 8
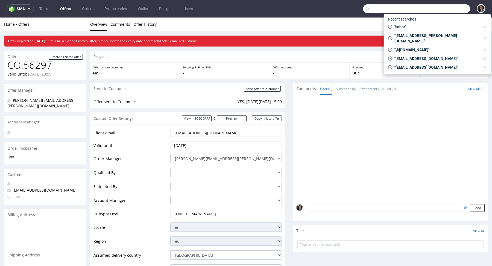
click at [443, 6] on input "text" at bounding box center [416, 8] width 107 height 9
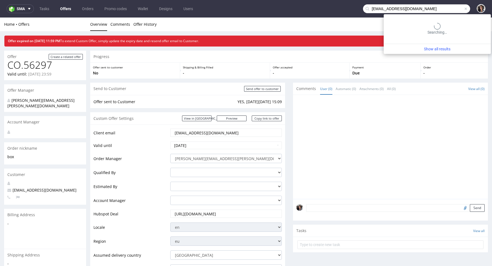
type input "[EMAIL_ADDRESS][DOMAIN_NAME]"
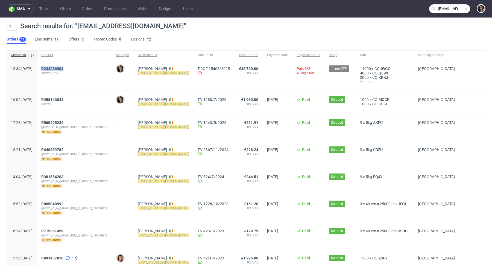
drag, startPoint x: 91, startPoint y: 69, endPoint x: 54, endPoint y: 69, distance: 37.2
click at [54, 69] on div "R234256904 drawer_box" at bounding box center [74, 75] width 75 height 31
copy span "R234256904"
click at [63, 68] on span "R234256904" at bounding box center [52, 68] width 22 height 4
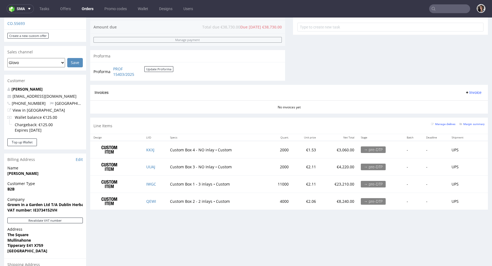
scroll to position [152, 0]
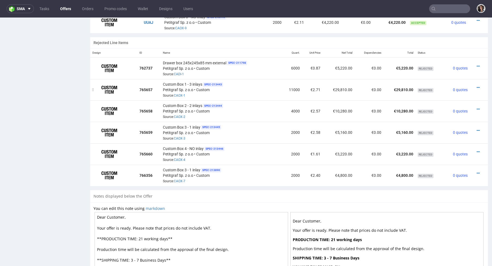
scroll to position [363, 0]
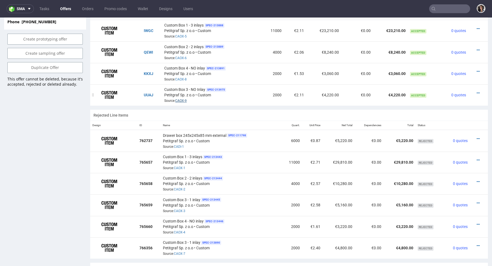
click at [181, 99] on link "CAOX-9" at bounding box center [180, 101] width 11 height 4
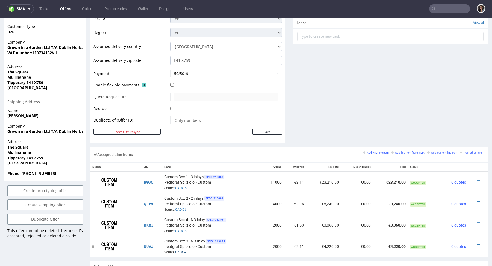
scroll to position [0, 0]
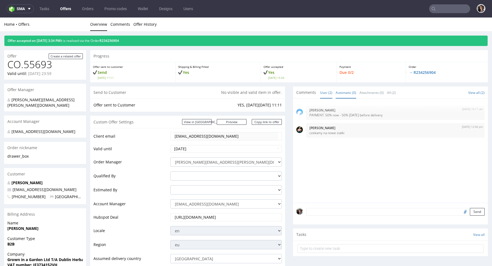
click at [345, 92] on link "Automatic (0)" at bounding box center [346, 93] width 20 height 12
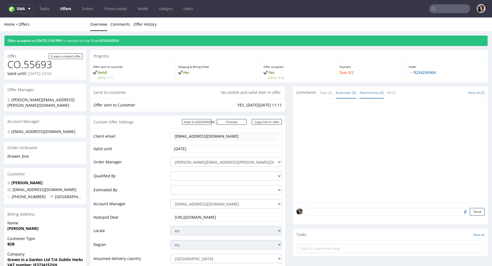
click at [379, 93] on link "Attachments (0)" at bounding box center [371, 93] width 24 height 12
click at [394, 93] on link "All (2)" at bounding box center [391, 93] width 9 height 12
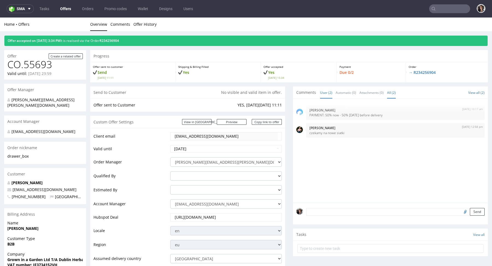
click at [320, 90] on link "User (2)" at bounding box center [326, 93] width 12 height 12
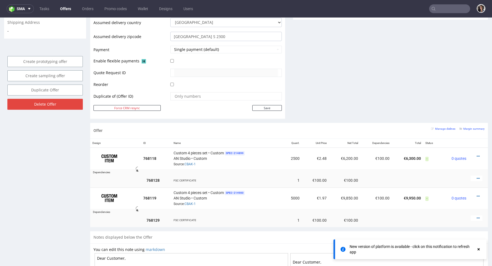
scroll to position [34, 0]
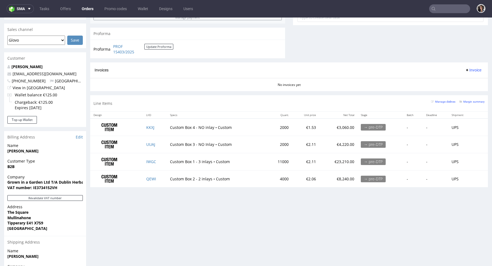
scroll to position [204, 0]
